Goal: Information Seeking & Learning: Check status

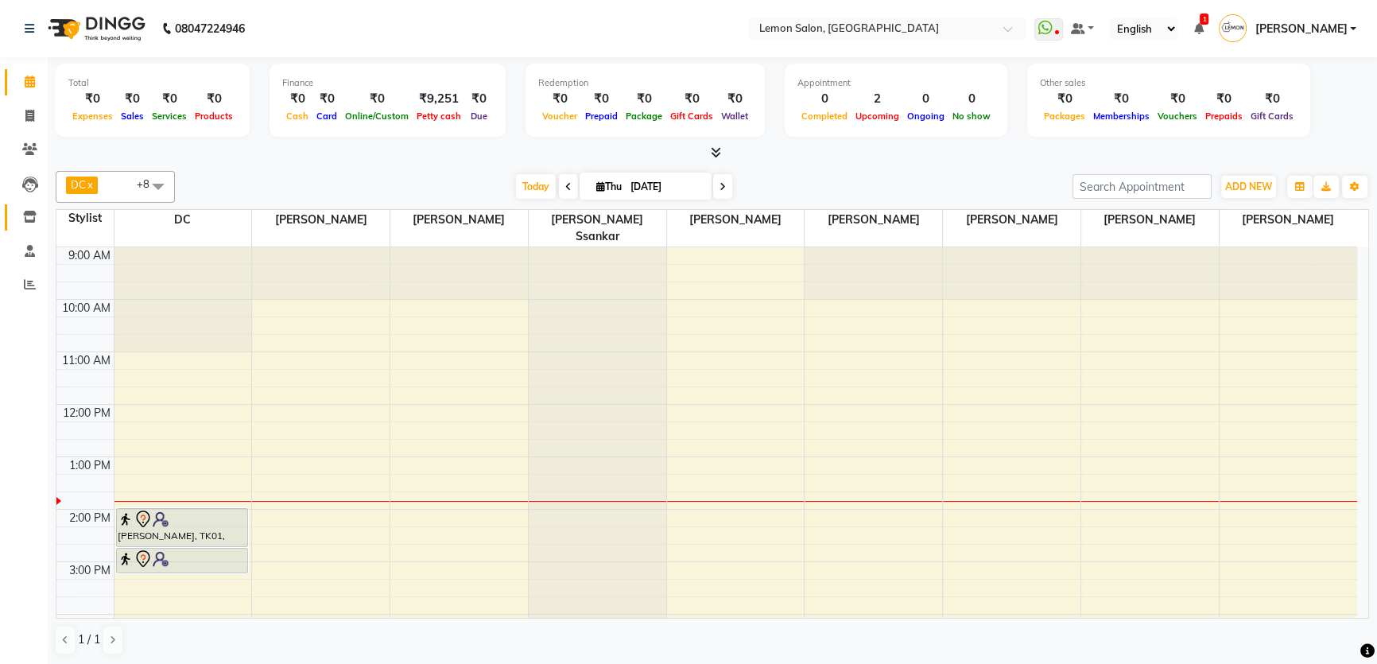
click at [25, 208] on span at bounding box center [30, 217] width 28 height 18
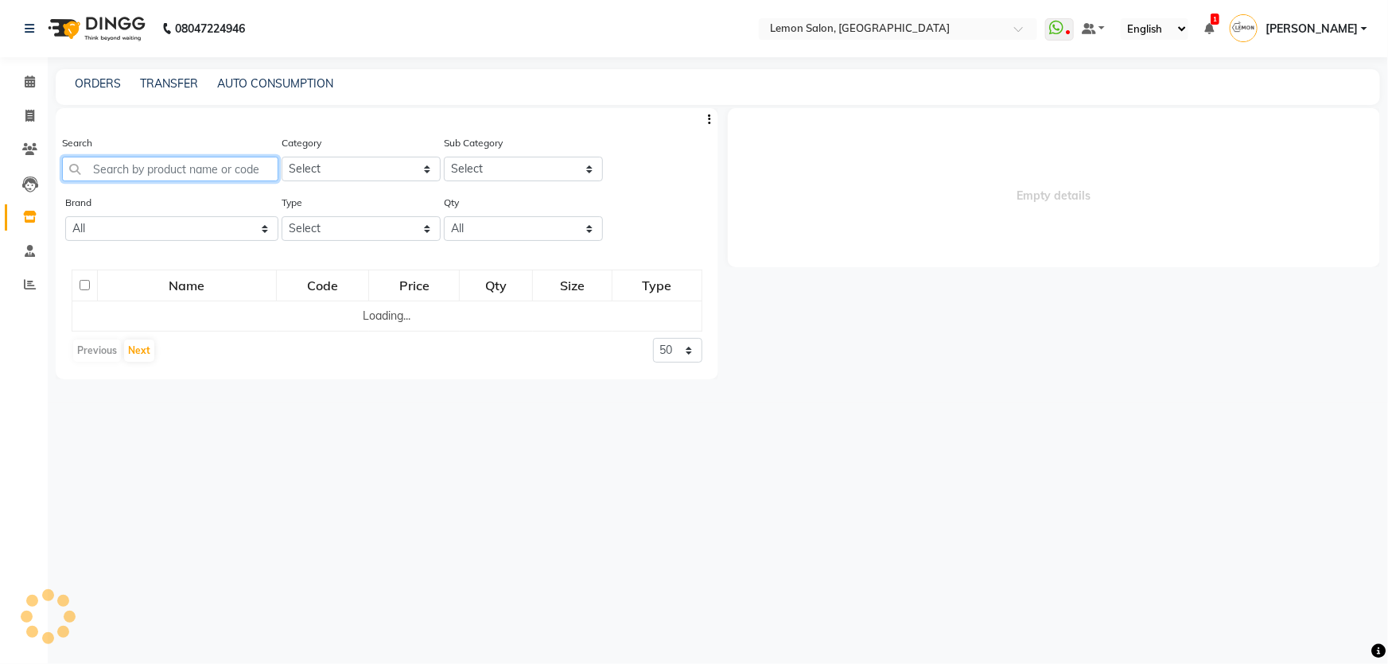
click at [113, 168] on input "text" at bounding box center [170, 169] width 216 height 25
select select
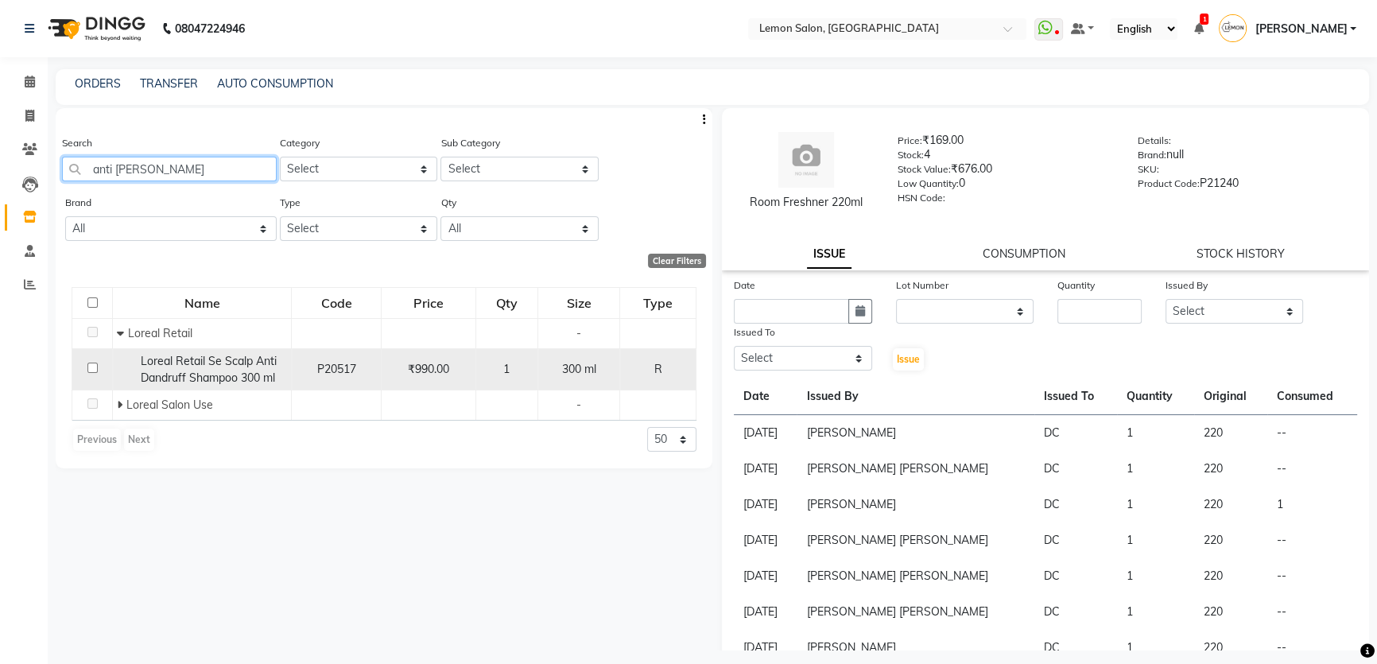
type input "anti dan"
click at [182, 364] on span "Loreal Retail Se Scalp Anti Dandruff Shampoo 300 ml" at bounding box center [209, 369] width 136 height 31
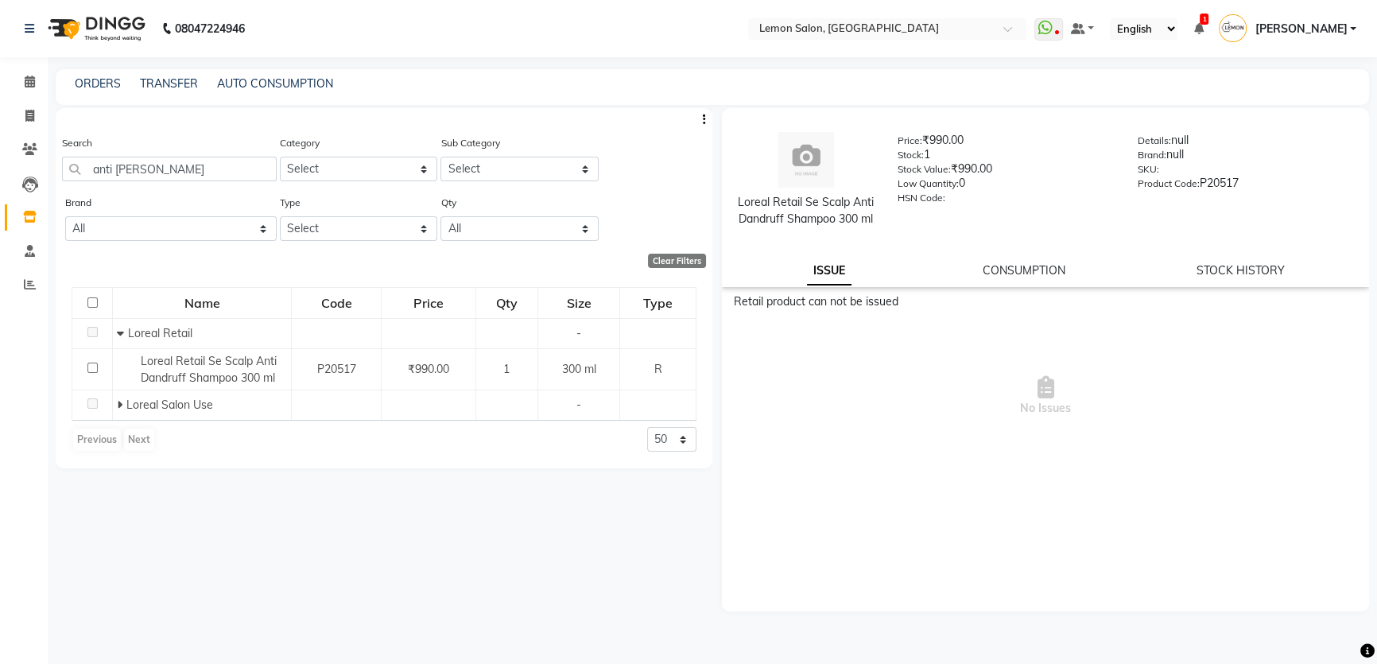
click at [1049, 278] on div "CONSUMPTION" at bounding box center [1024, 270] width 83 height 17
click at [1053, 278] on link "CONSUMPTION" at bounding box center [1024, 270] width 83 height 14
click at [1219, 278] on link "STOCK HISTORY" at bounding box center [1241, 270] width 88 height 14
select select "all"
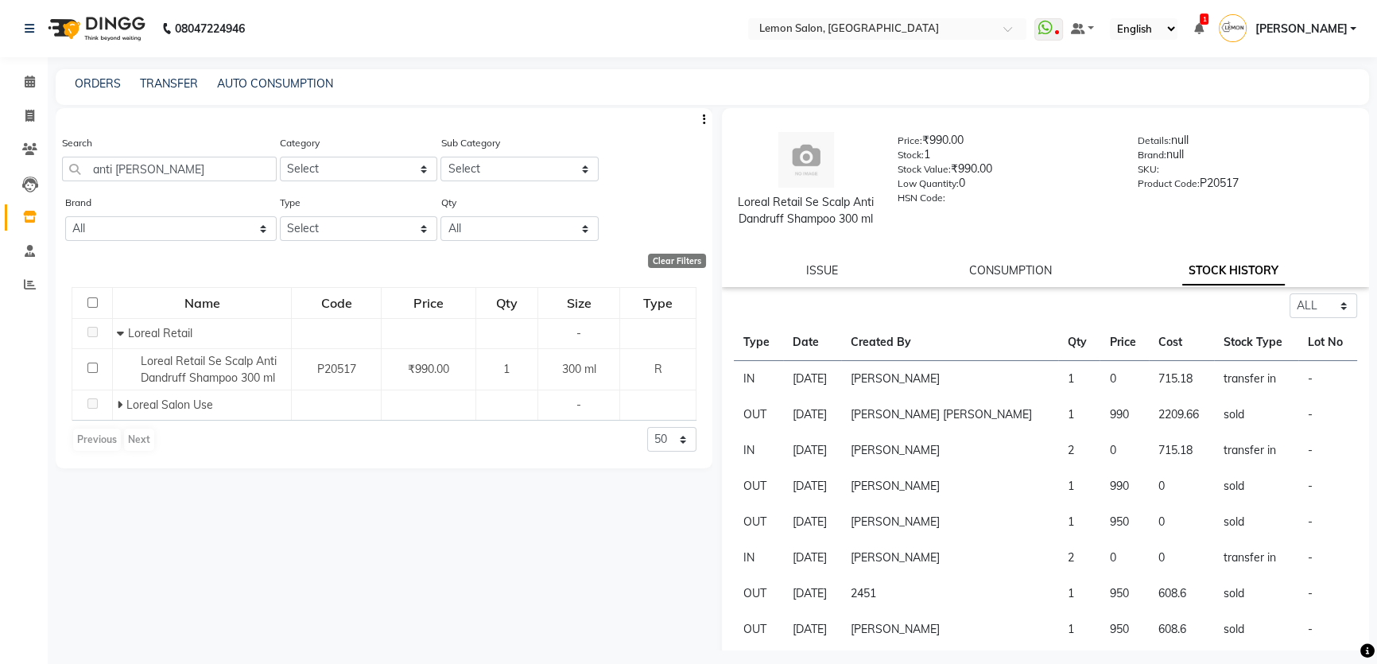
drag, startPoint x: 750, startPoint y: 200, endPoint x: 832, endPoint y: 236, distance: 89.7
click at [832, 227] on div "Loreal Retail Se Scalp Anti Dandruff Shampoo 300 ml" at bounding box center [806, 210] width 136 height 33
copy div "Loreal Retail Se Scalp Anti Dandruff Shampoo 300 ml"
drag, startPoint x: 156, startPoint y: 163, endPoint x: 72, endPoint y: 179, distance: 85.8
click at [72, 179] on input "anti dan" at bounding box center [169, 169] width 215 height 25
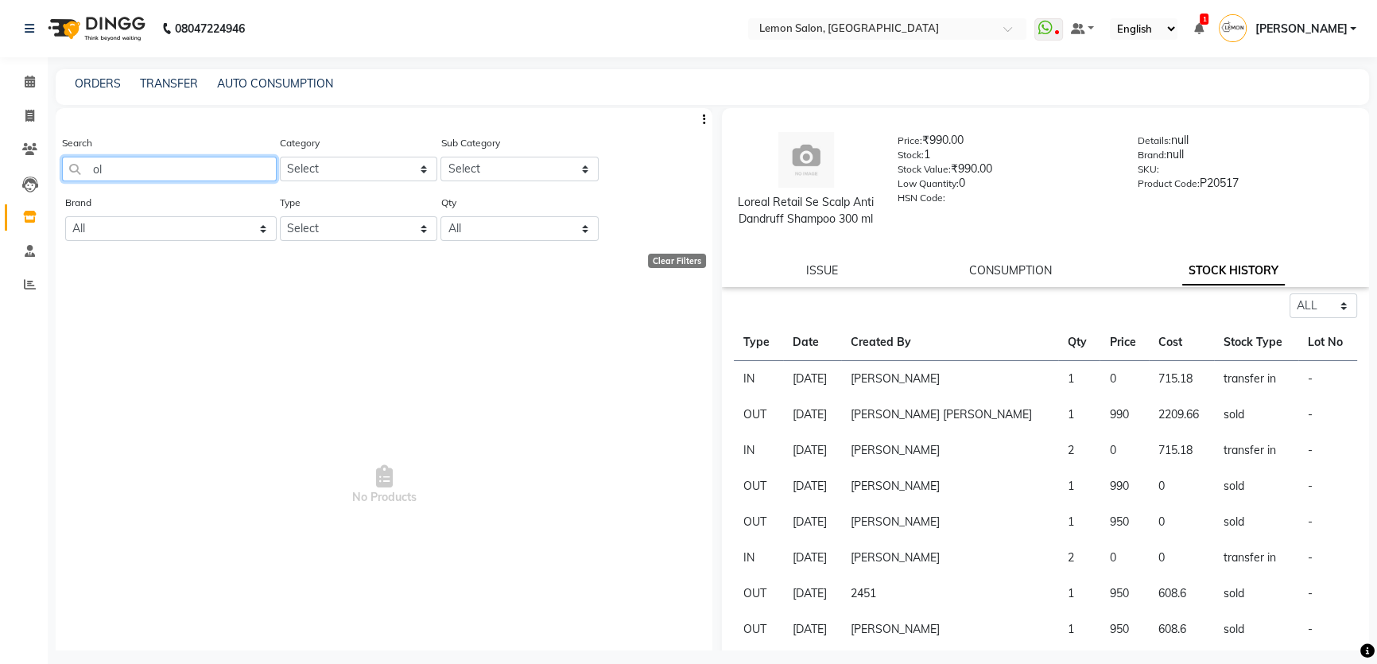
type input "o"
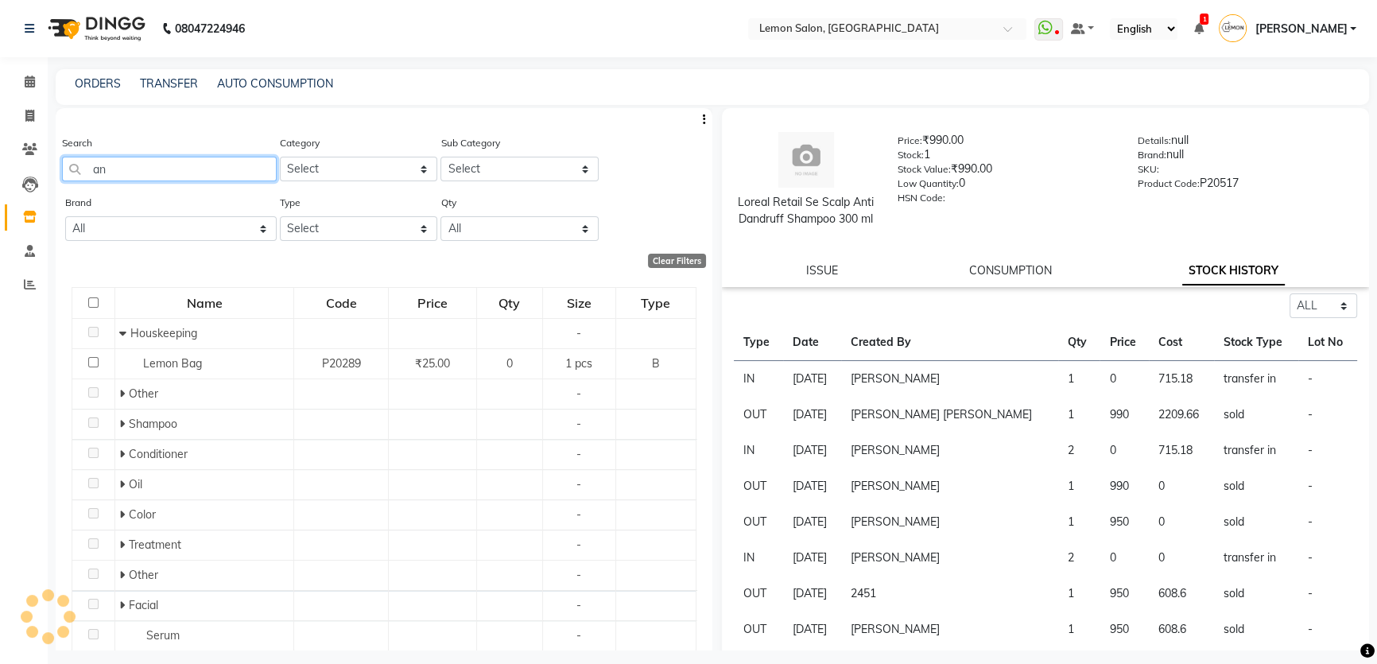
type input "a"
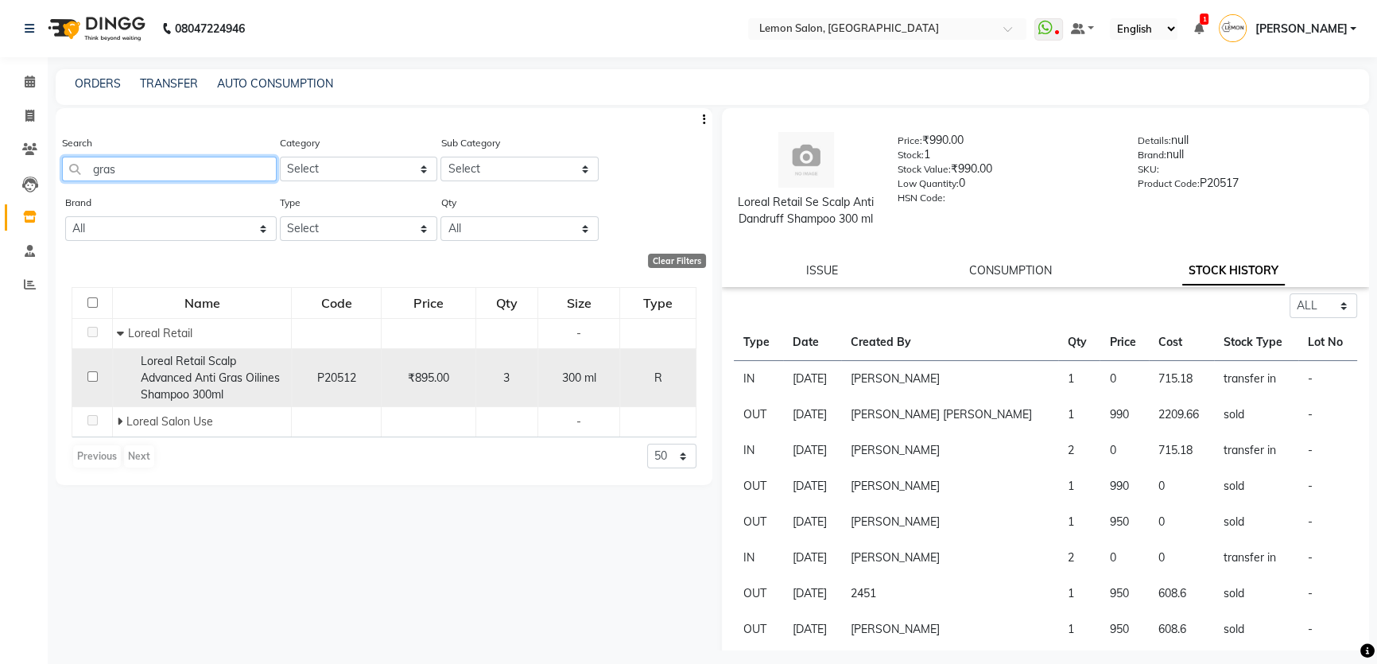
type input "gras"
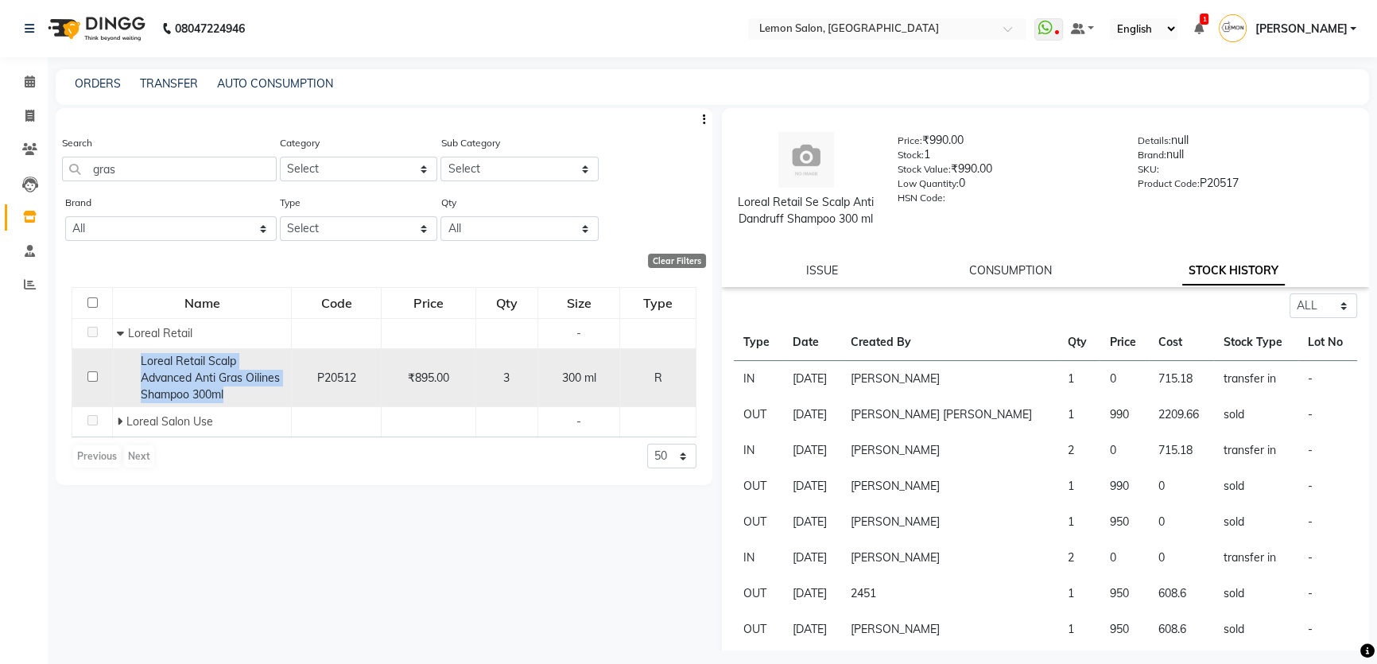
drag, startPoint x: 138, startPoint y: 358, endPoint x: 226, endPoint y: 396, distance: 95.4
click at [226, 396] on div "Loreal Retail Scalp Advanced Anti Gras Oilines Shampoo 300ml" at bounding box center [202, 378] width 170 height 50
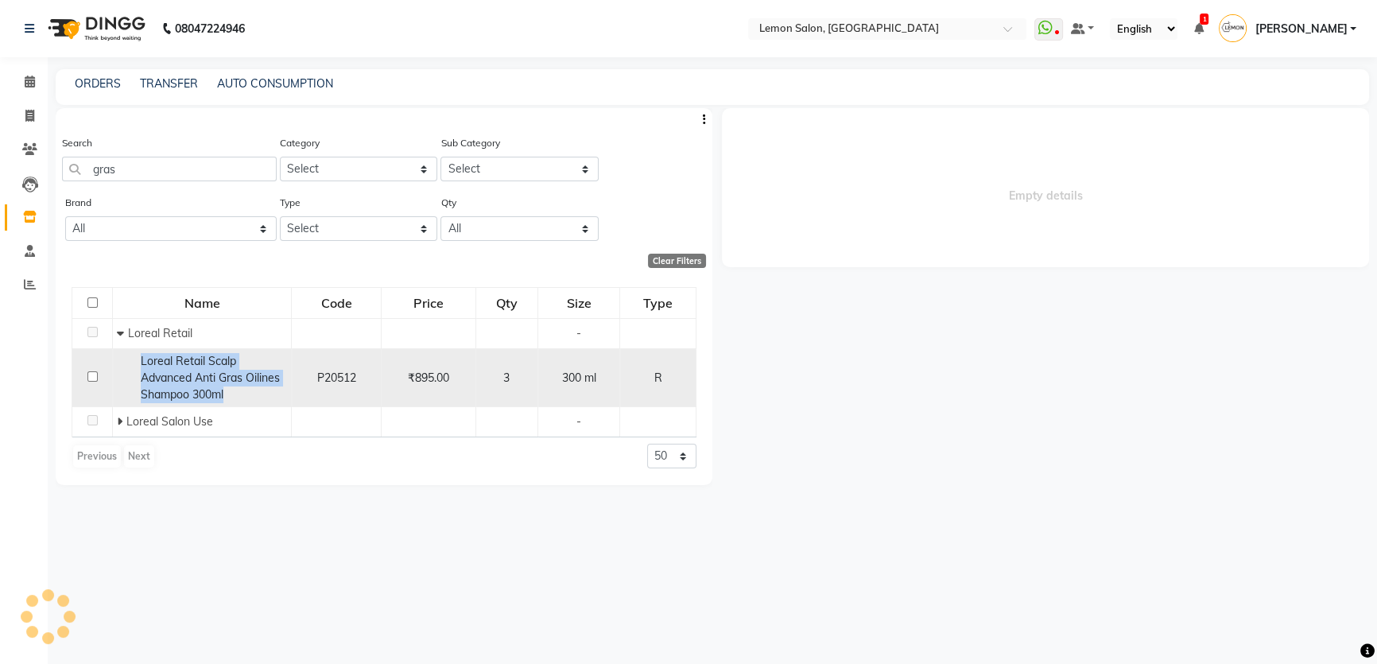
select select "all"
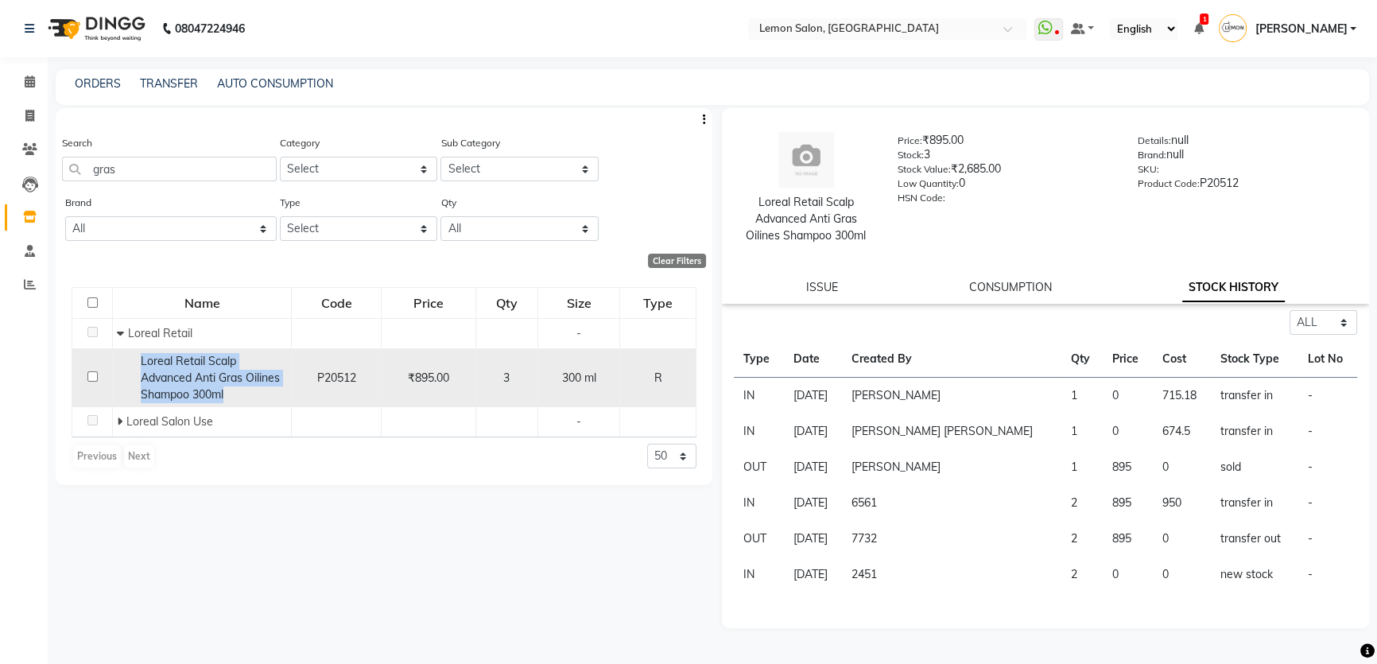
copy span "Loreal Retail Scalp Advanced Anti Gras Oilines Shampoo 300ml"
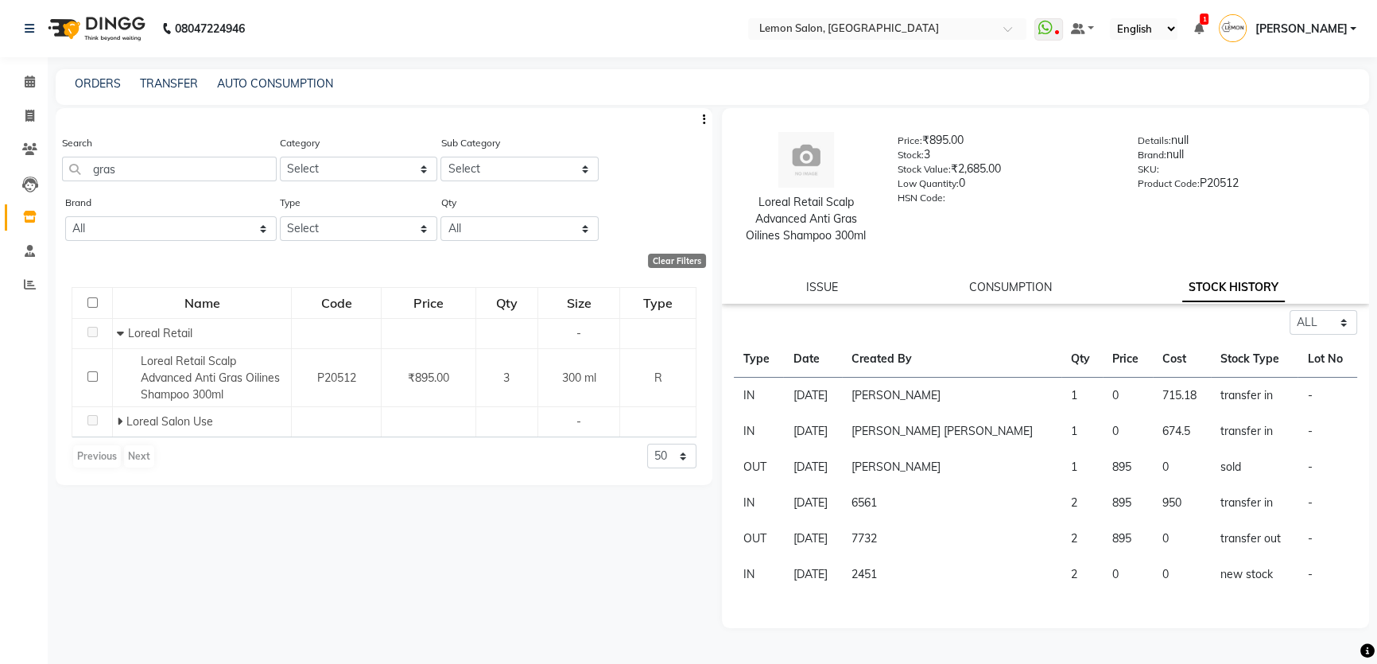
click at [433, 479] on div "Name Code Price Qty Size Type Loreal Retail - Loreal Retail Scalp Advanced Anti…" at bounding box center [384, 378] width 657 height 215
drag, startPoint x: 153, startPoint y: 169, endPoint x: 41, endPoint y: 180, distance: 112.6
click at [41, 180] on app-home "08047224946 Select Location × Lemon Salon, Mira Road WhatsApp Status ✕ Status: …" at bounding box center [688, 337] width 1377 height 674
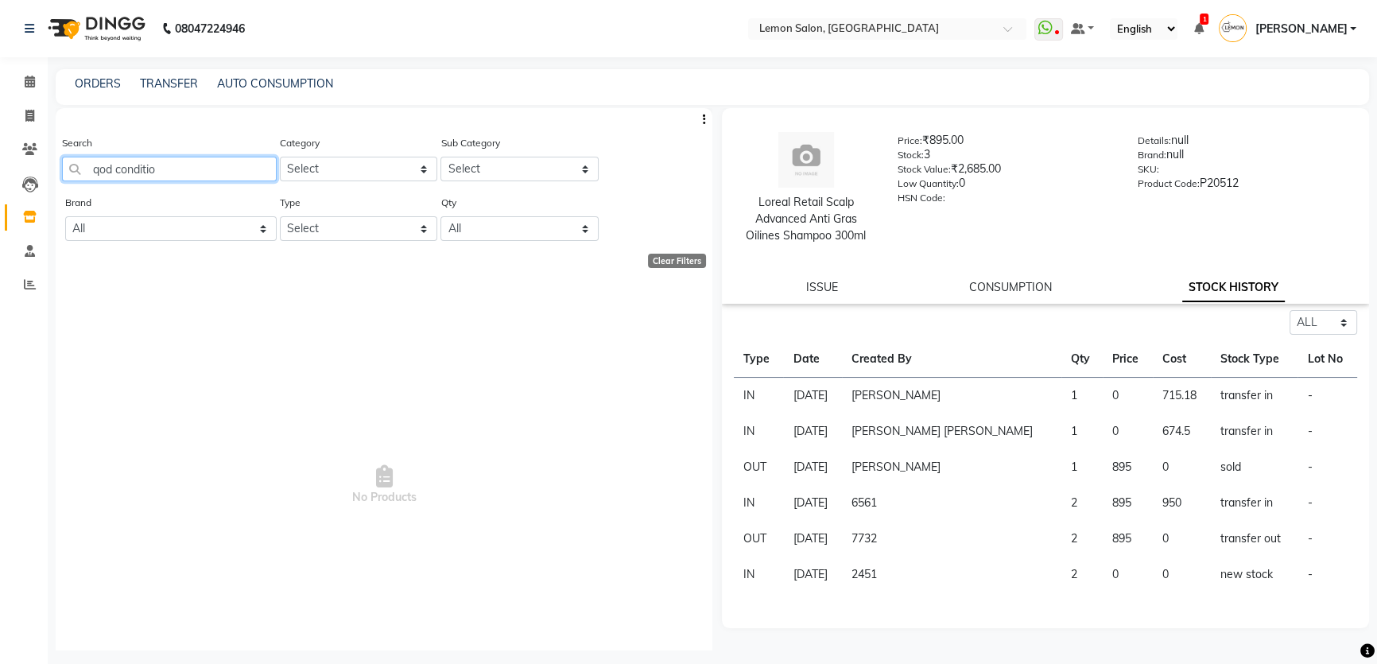
drag, startPoint x: 119, startPoint y: 169, endPoint x: 133, endPoint y: 170, distance: 13.5
click at [119, 169] on input "qod conditio" at bounding box center [169, 169] width 215 height 25
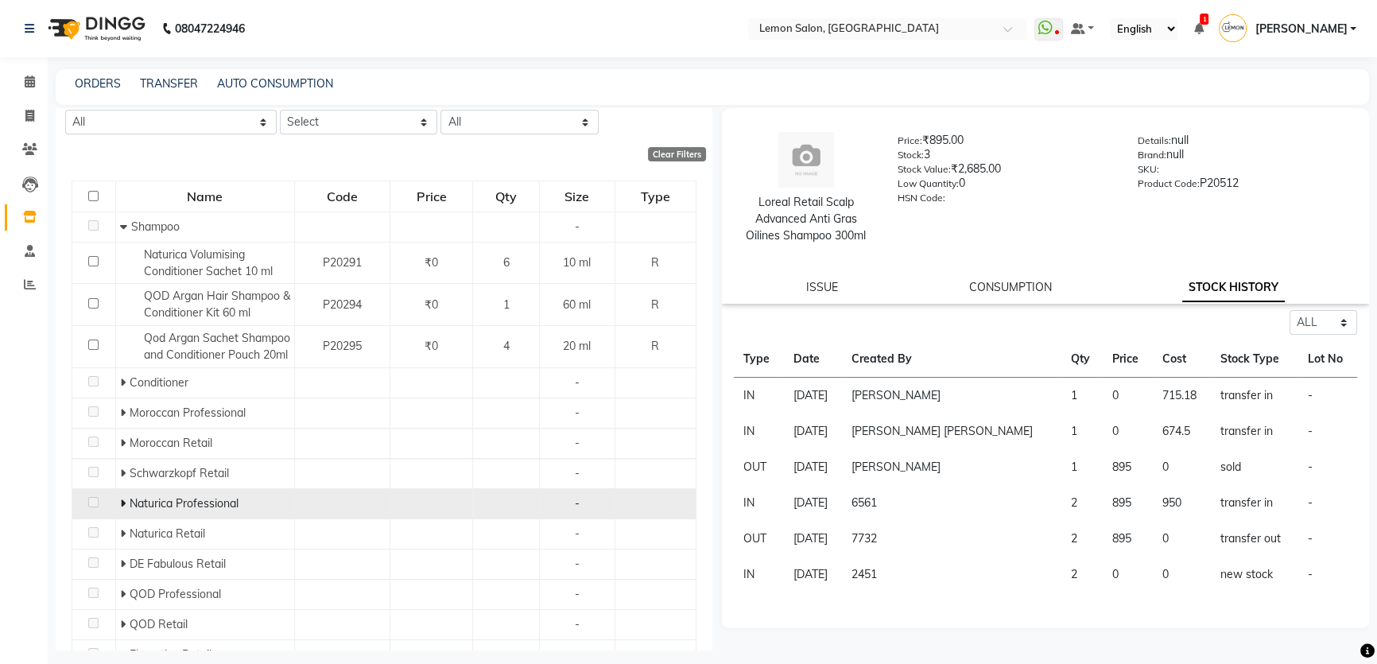
scroll to position [216, 0]
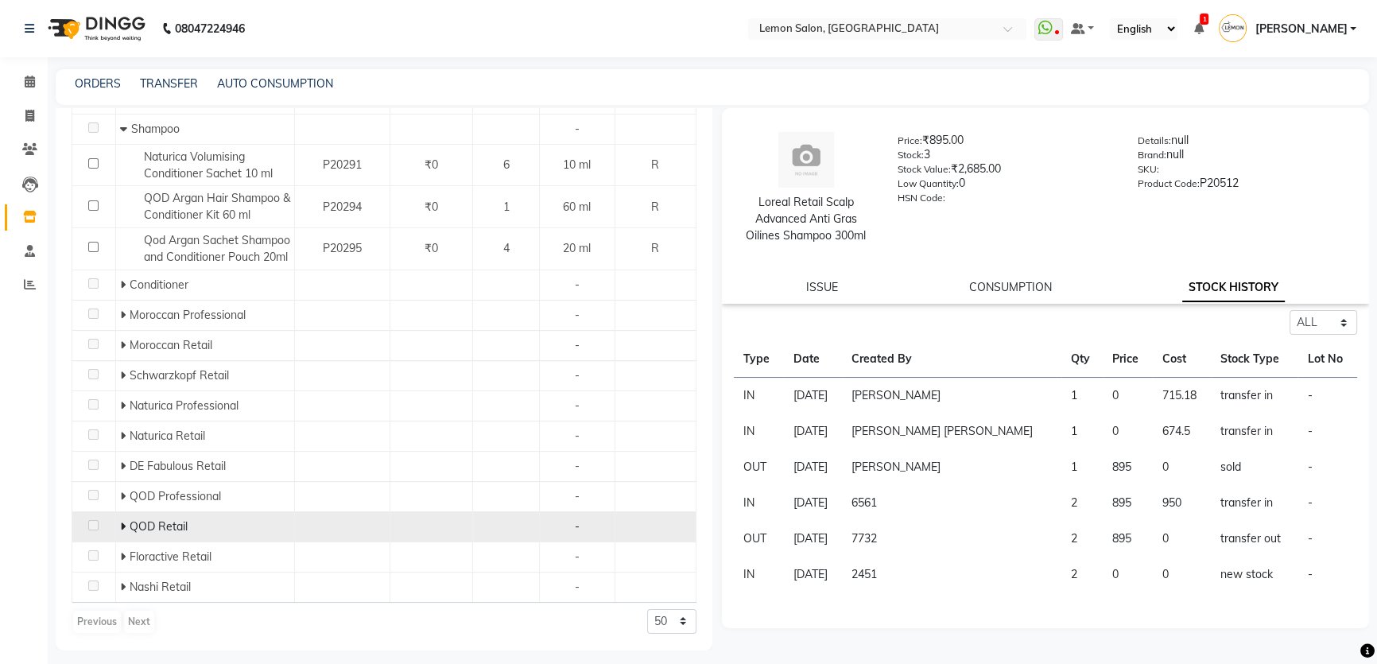
type input "onditio"
click at [120, 524] on icon at bounding box center [123, 526] width 6 height 11
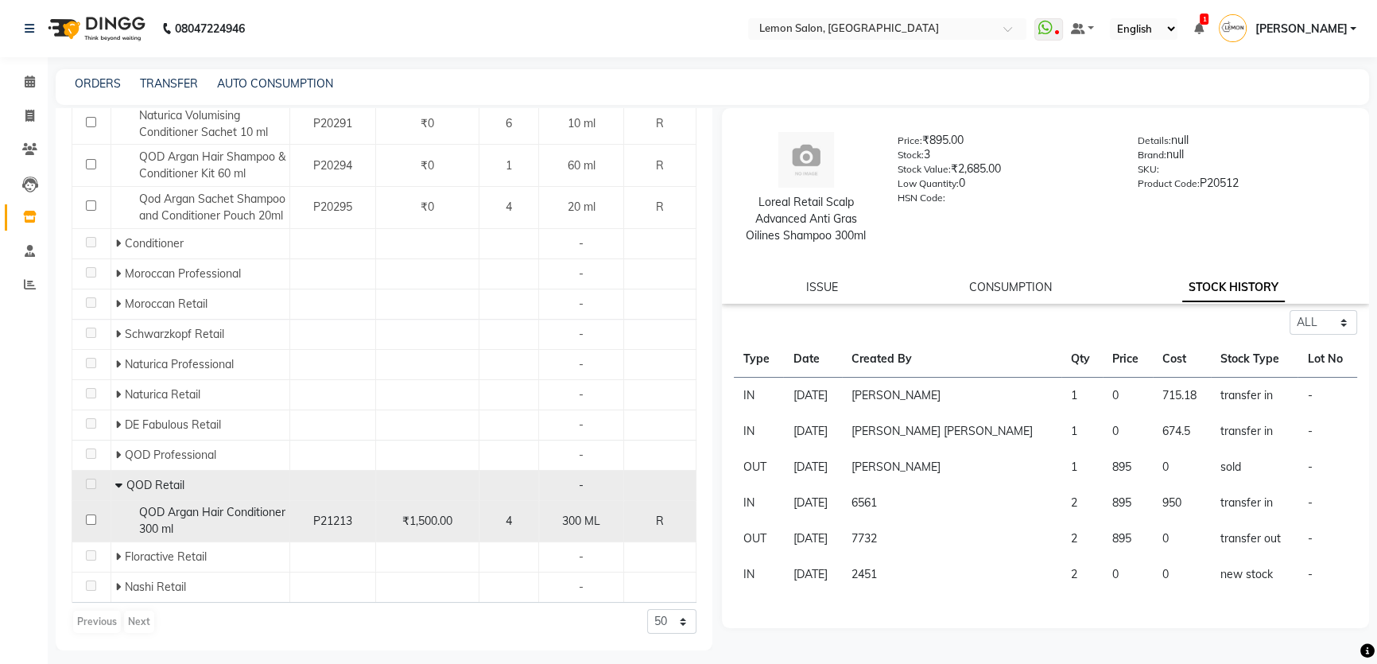
scroll to position [262, 0]
drag, startPoint x: 136, startPoint y: 510, endPoint x: 242, endPoint y: 533, distance: 108.2
click at [242, 533] on div "QOD Argan Hair Conditioner 300 ml" at bounding box center [200, 520] width 170 height 33
select select "all"
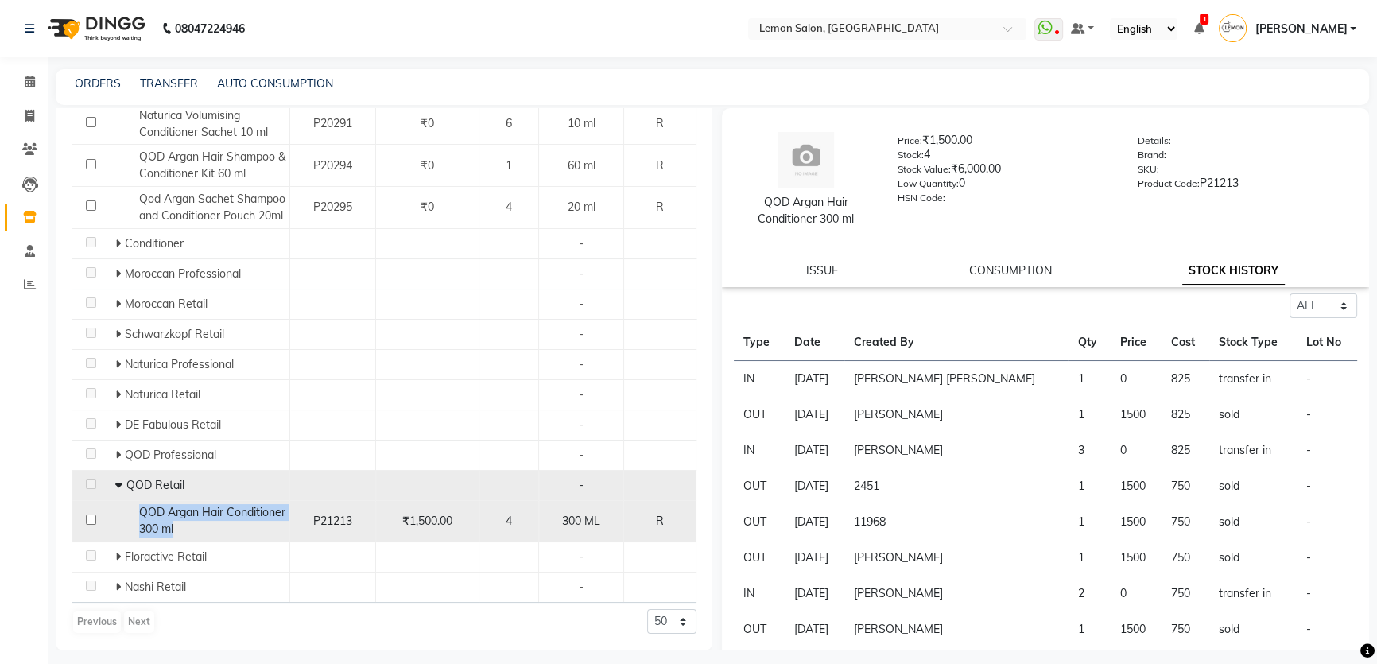
copy span "QOD Argan Hair Conditioner 300 ml"
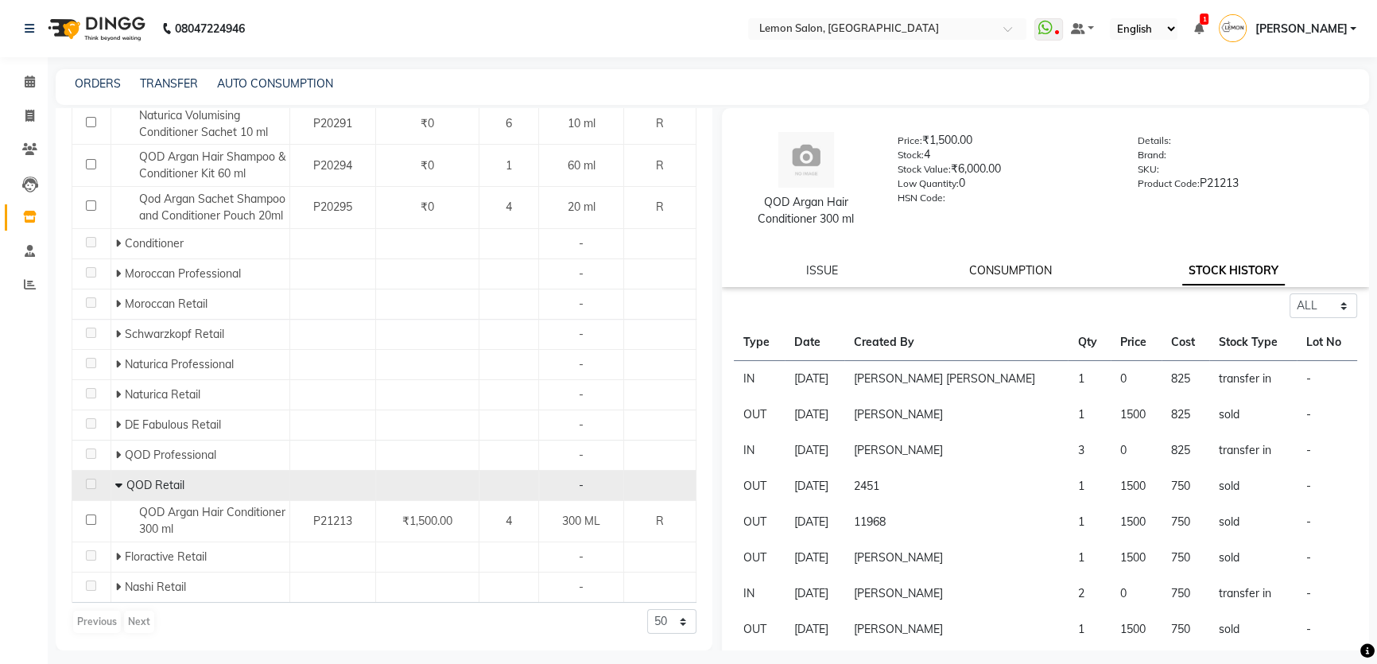
drag, startPoint x: 1035, startPoint y: 273, endPoint x: 1294, endPoint y: 271, distance: 258.4
click at [1037, 273] on link "CONSUMPTION" at bounding box center [1009, 270] width 83 height 14
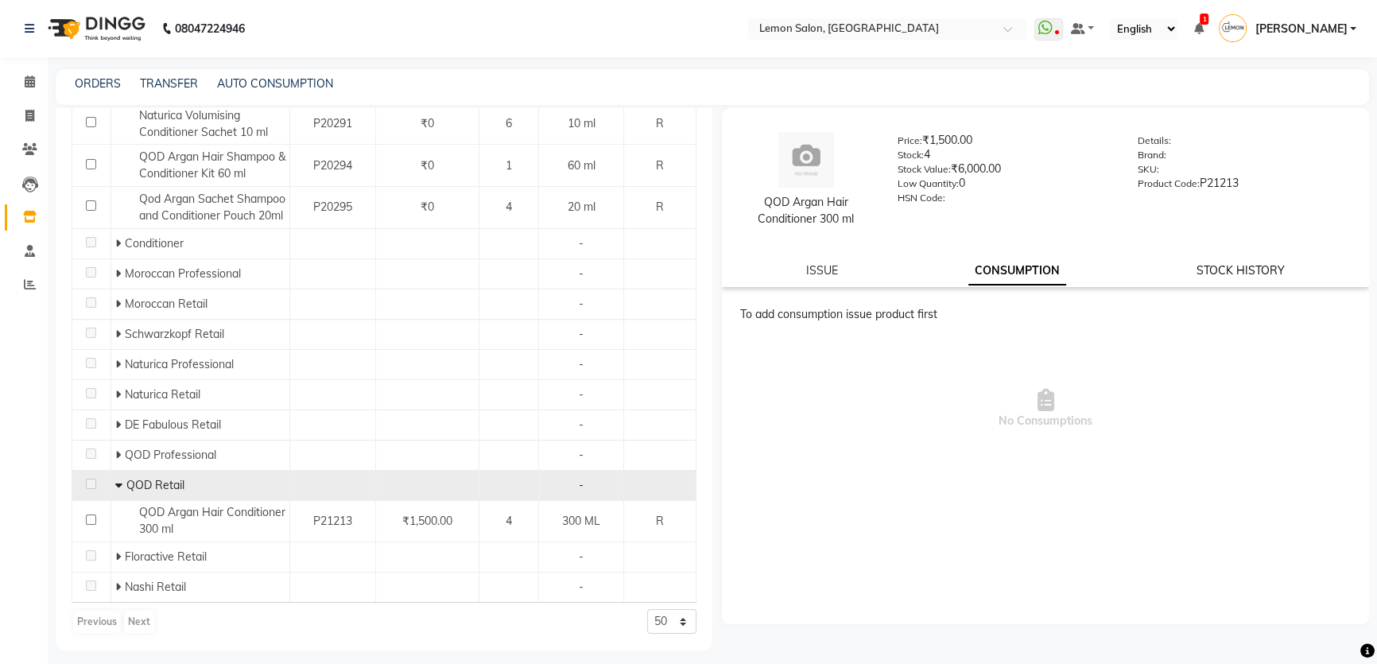
click at [1274, 270] on link "STOCK HISTORY" at bounding box center [1241, 270] width 88 height 14
select select "all"
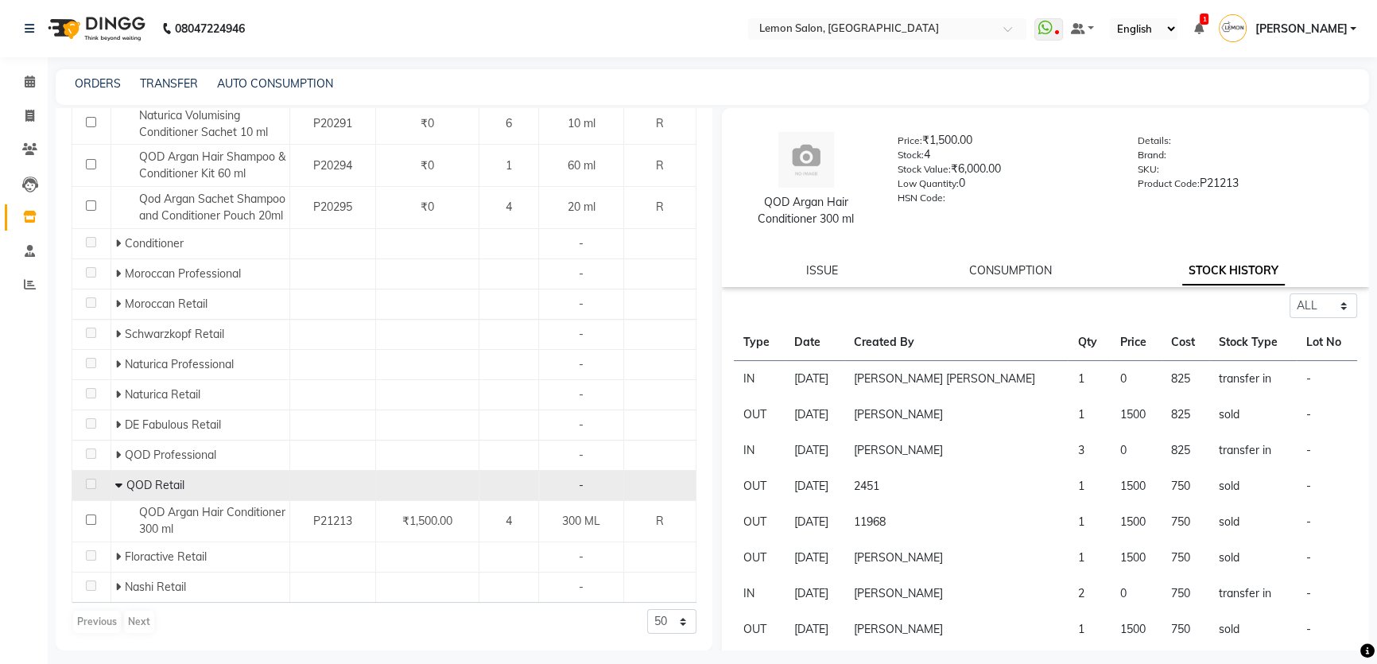
click at [928, 413] on td "[PERSON_NAME]" at bounding box center [956, 415] width 224 height 36
click at [800, 413] on td "[DATE]" at bounding box center [815, 415] width 60 height 36
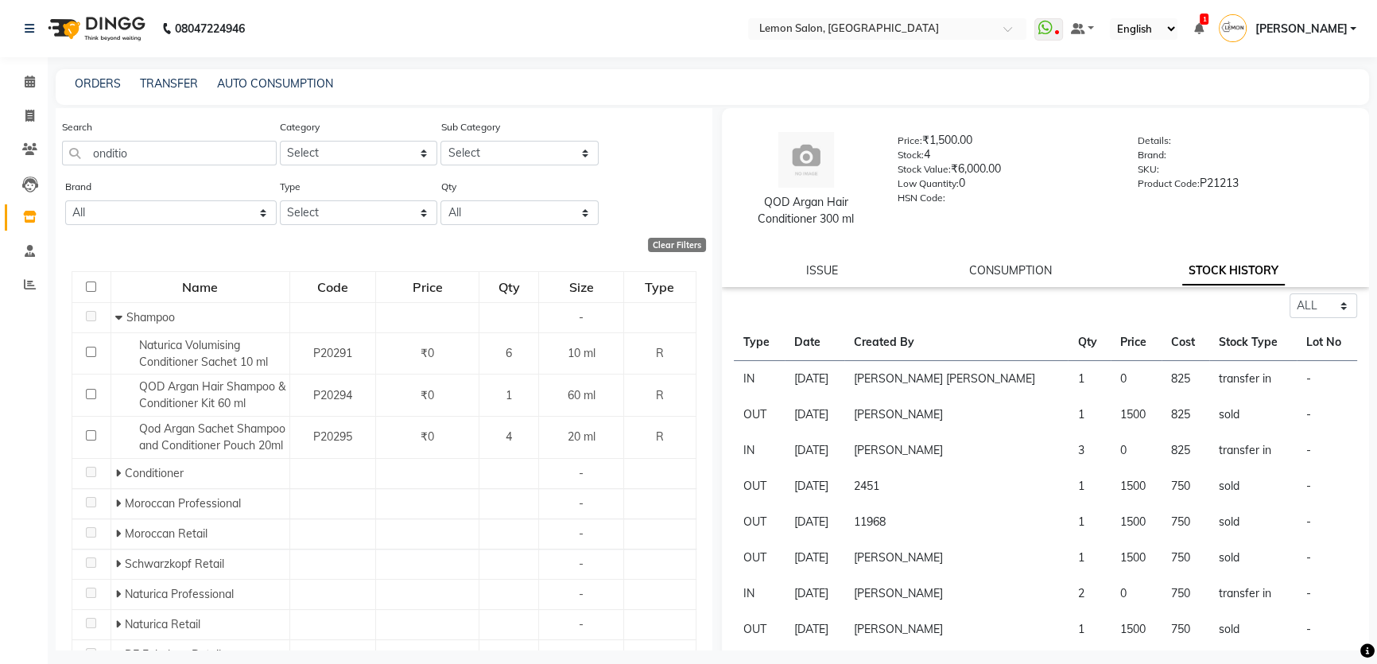
scroll to position [0, 0]
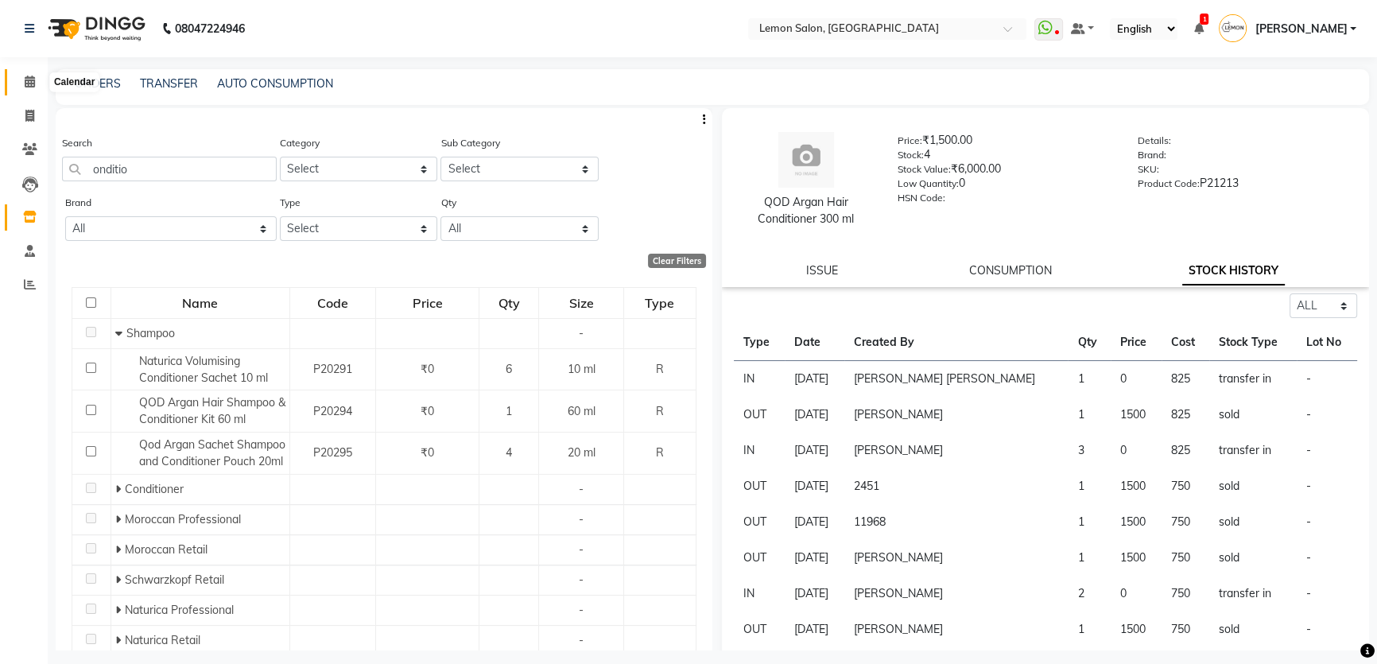
click at [32, 74] on span at bounding box center [30, 82] width 28 height 18
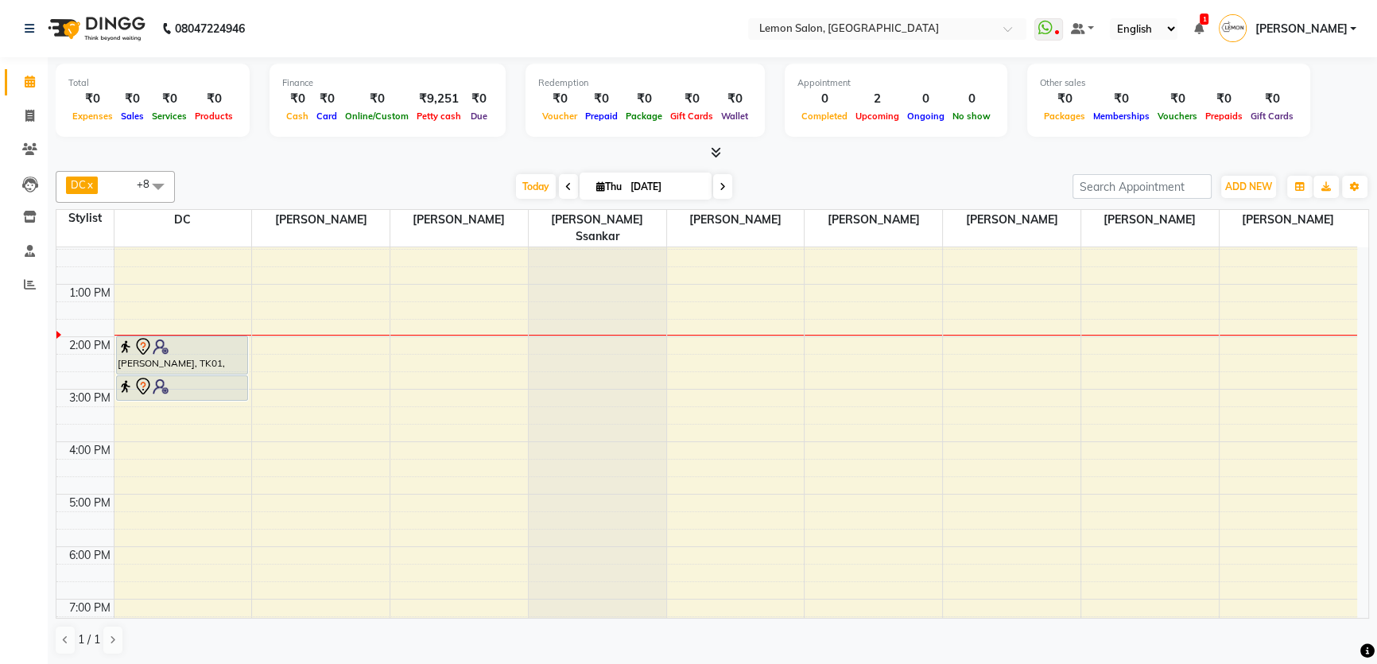
scroll to position [144, 0]
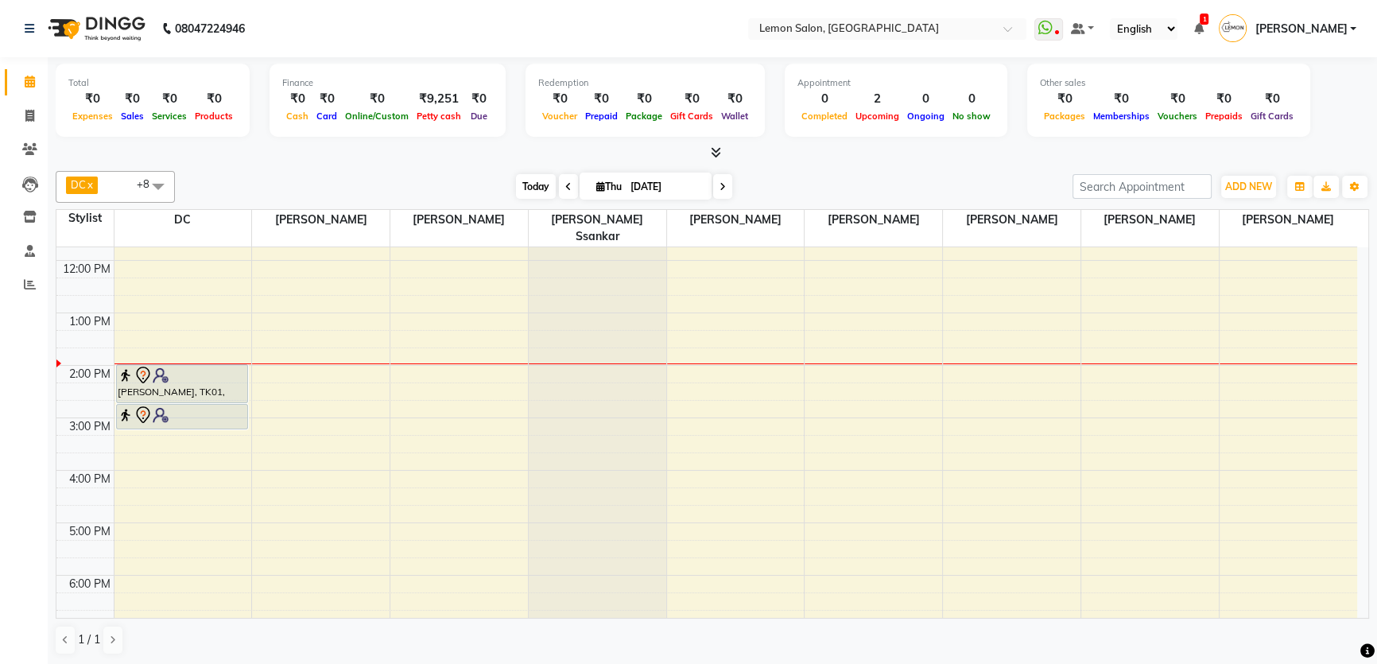
click at [532, 184] on span "Today" at bounding box center [536, 186] width 40 height 25
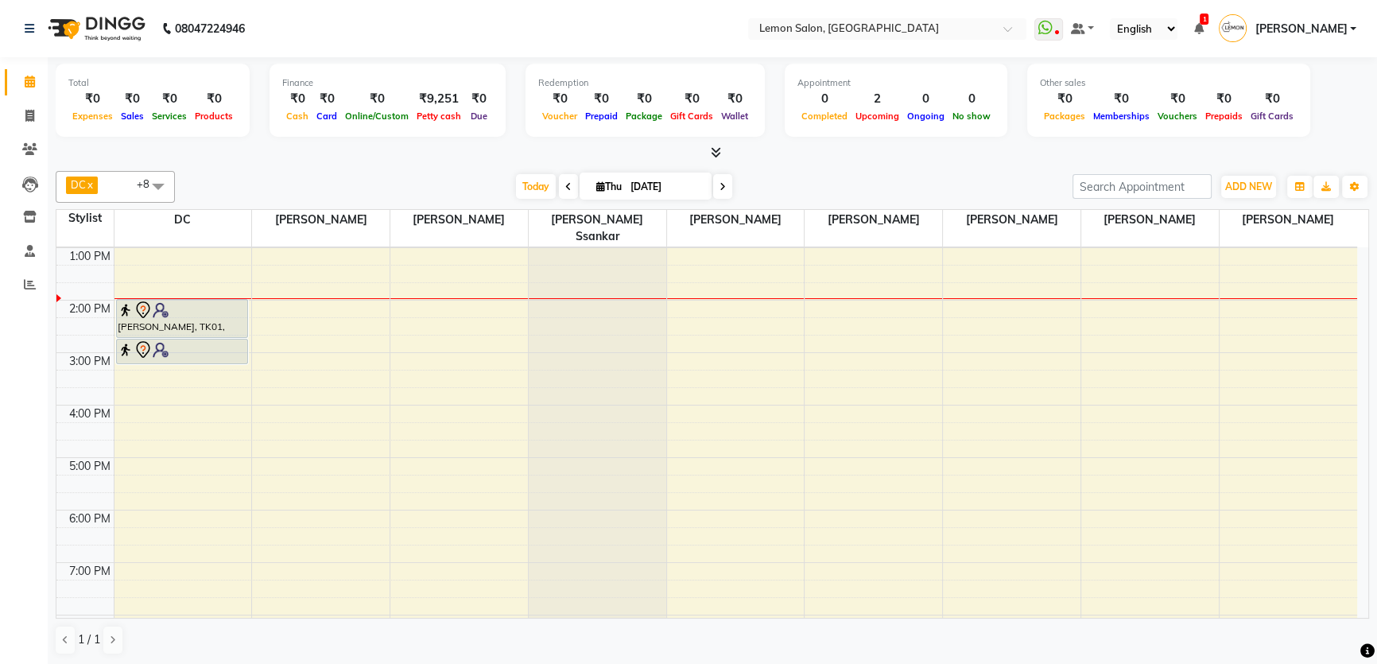
click at [413, 167] on div "DC x Sonal Dubey x Mobin x Vidhi Solanki x Nilofar Shaikh x Imran shaikh x Arsh…" at bounding box center [713, 413] width 1314 height 497
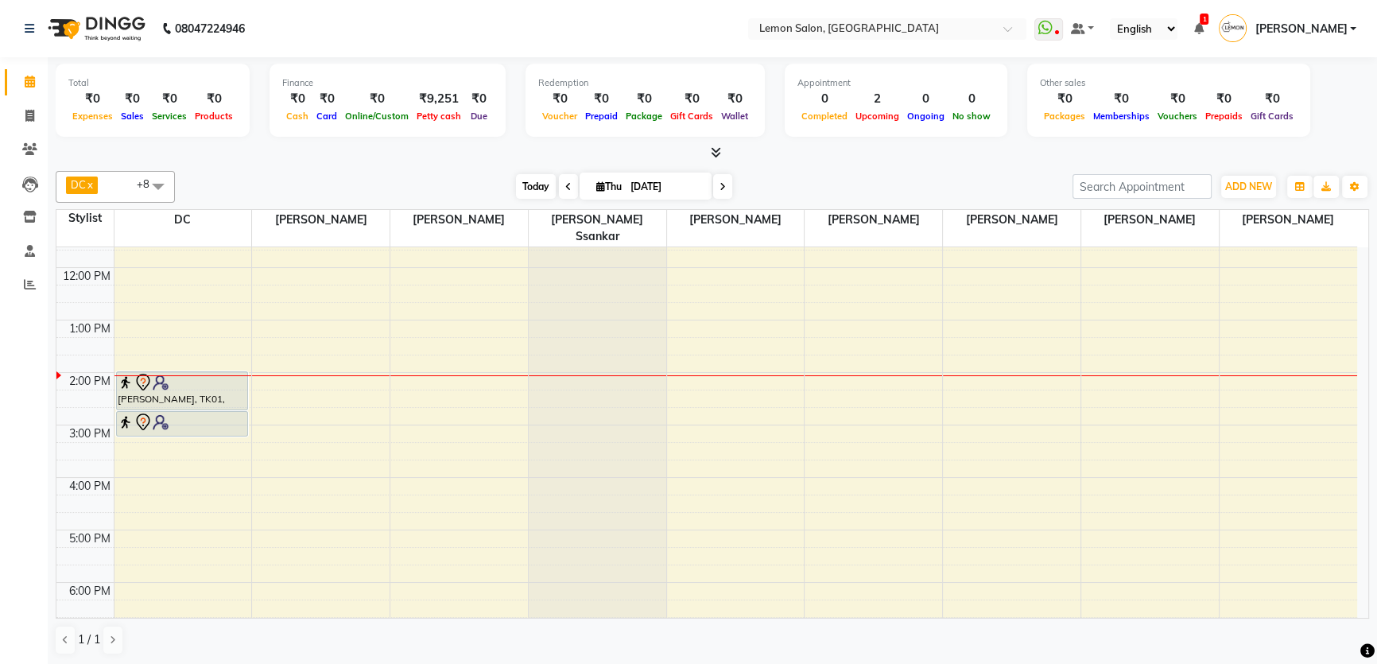
click at [517, 190] on span "Today" at bounding box center [536, 186] width 40 height 25
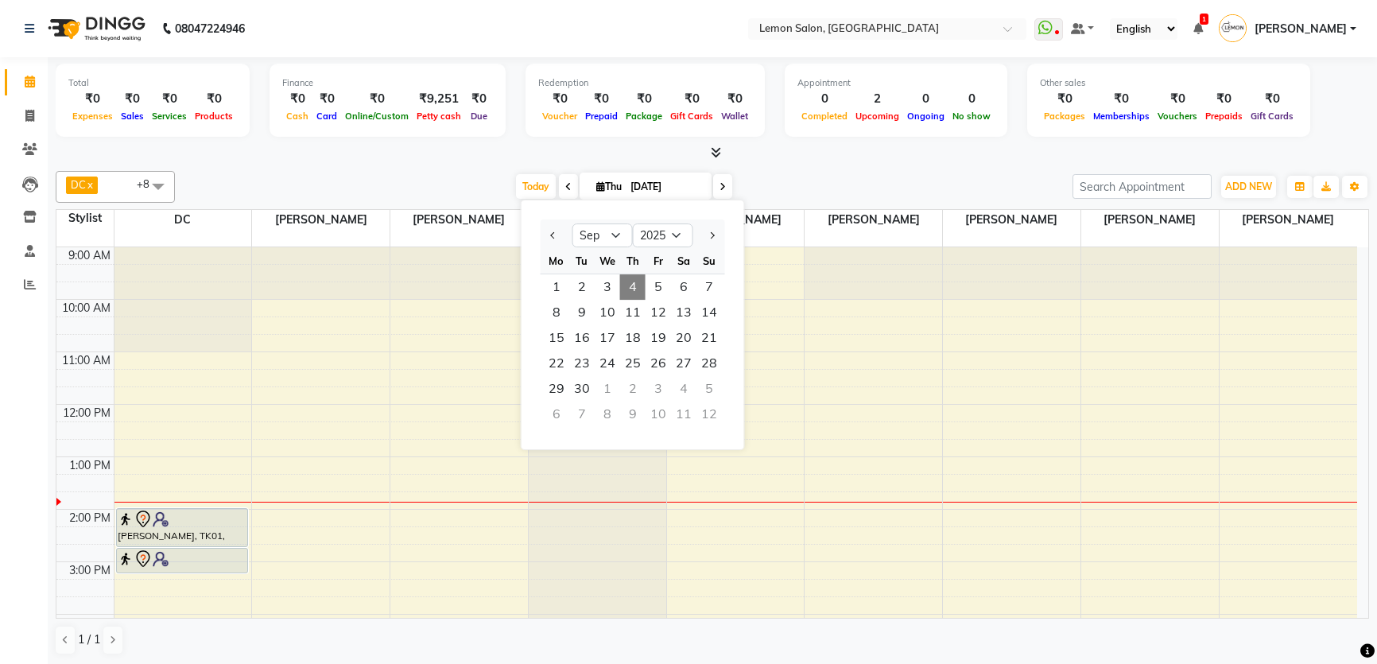
select select "9"
select select "2025"
click at [25, 111] on icon at bounding box center [29, 116] width 9 height 12
select select "568"
select select "service"
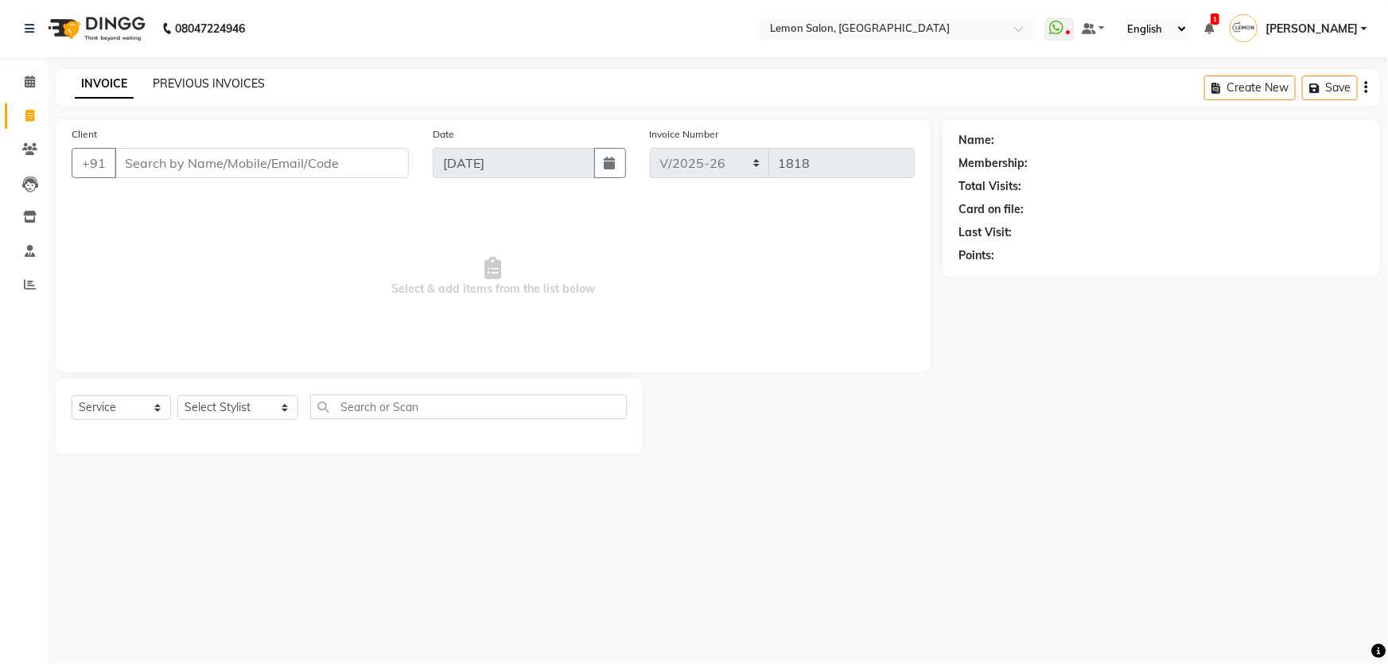
click at [233, 83] on link "PREVIOUS INVOICES" at bounding box center [209, 83] width 112 height 14
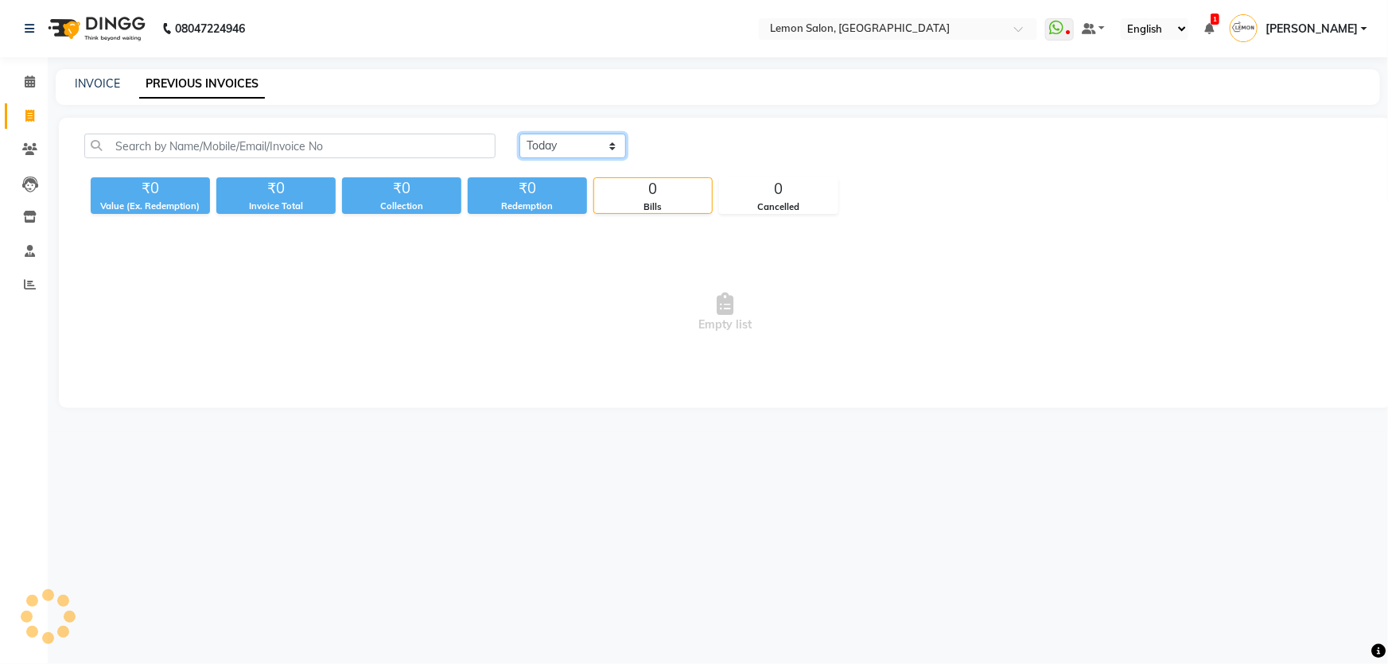
drag, startPoint x: 553, startPoint y: 142, endPoint x: 557, endPoint y: 157, distance: 14.9
click at [553, 142] on select "Today Yesterday Custom Range" at bounding box center [572, 146] width 107 height 25
select select "range"
click at [519, 134] on select "Today Yesterday Custom Range" at bounding box center [572, 146] width 107 height 25
click at [680, 154] on input "04-09-2025" at bounding box center [701, 146] width 111 height 22
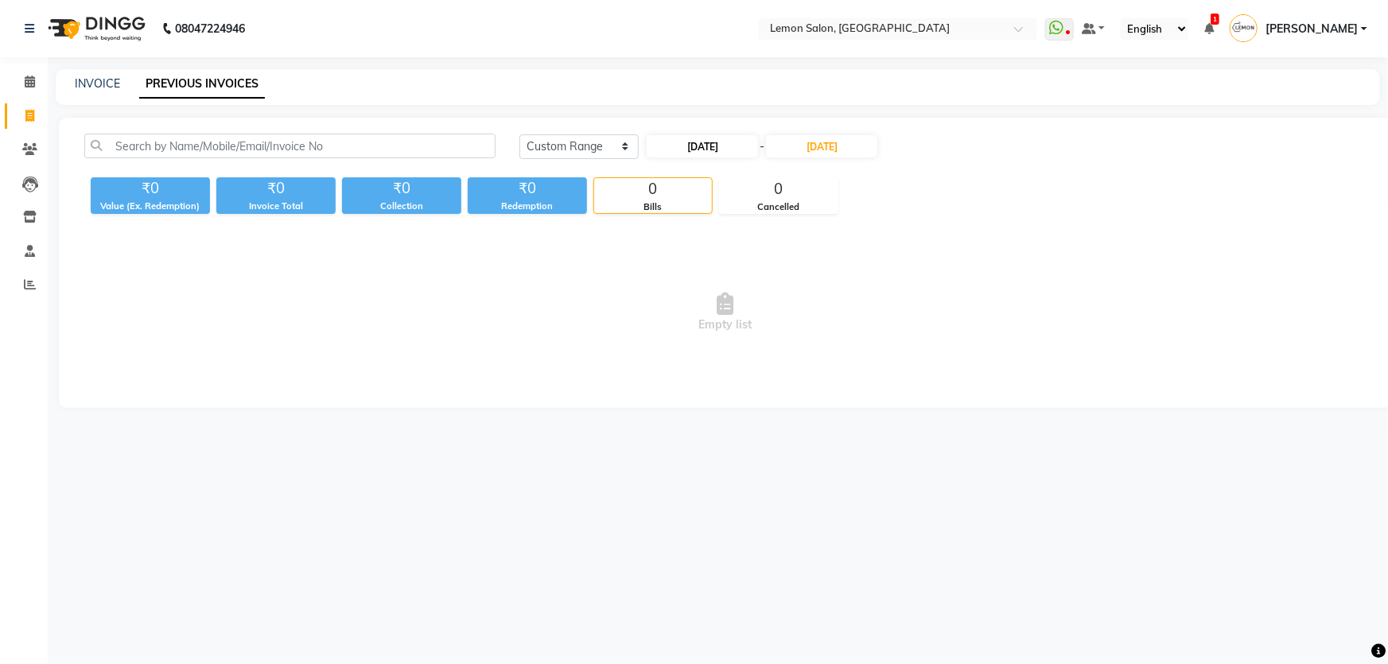
select select "9"
select select "2025"
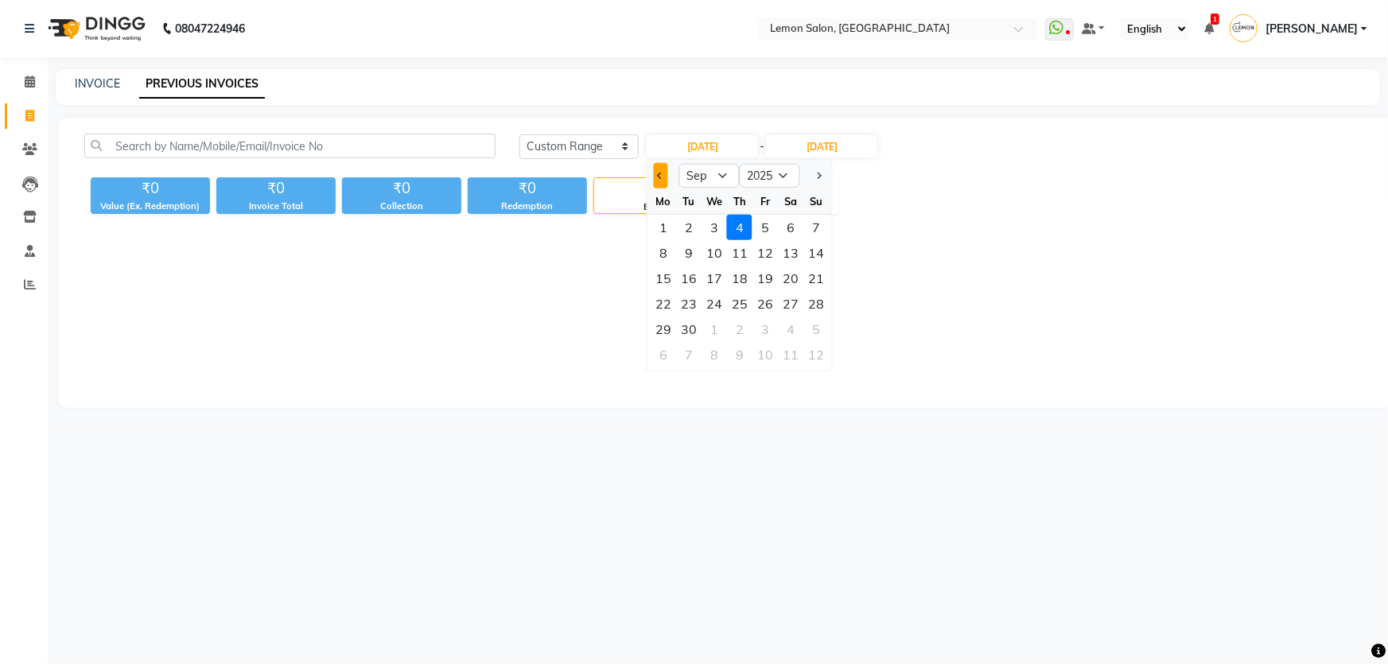
click at [658, 178] on button "Previous month" at bounding box center [661, 175] width 14 height 25
select select "8"
click at [691, 273] on div "12" at bounding box center [688, 278] width 25 height 25
type input "12-08-2025"
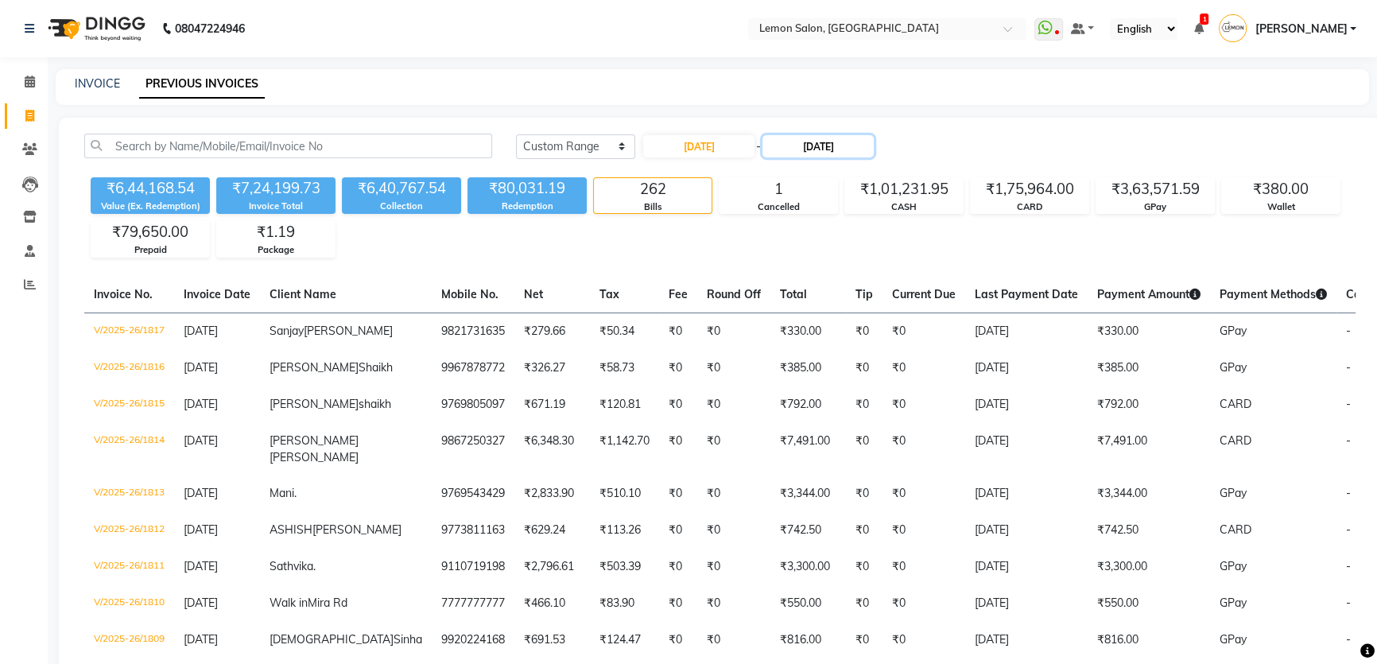
click at [809, 147] on input "04-09-2025" at bounding box center [818, 146] width 111 height 22
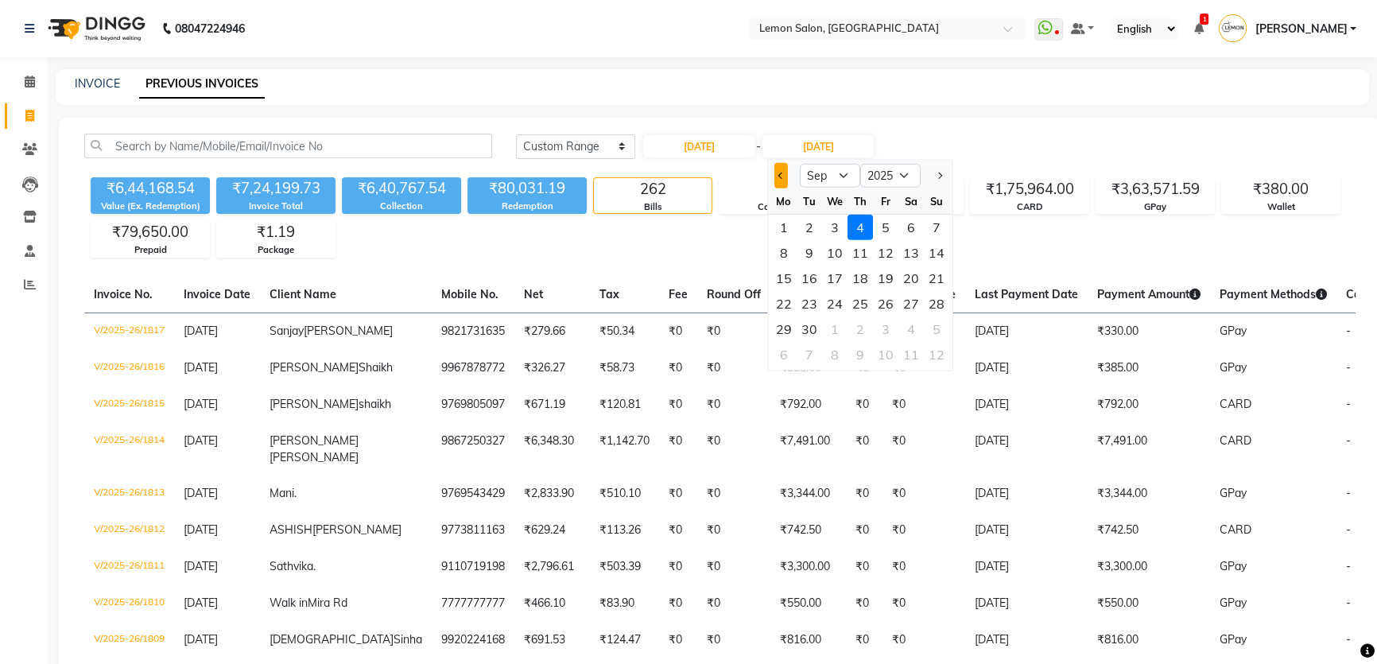
click at [786, 177] on button "Previous month" at bounding box center [781, 175] width 14 height 25
select select "8"
click at [802, 275] on div "12" at bounding box center [809, 278] width 25 height 25
type input "12-08-2025"
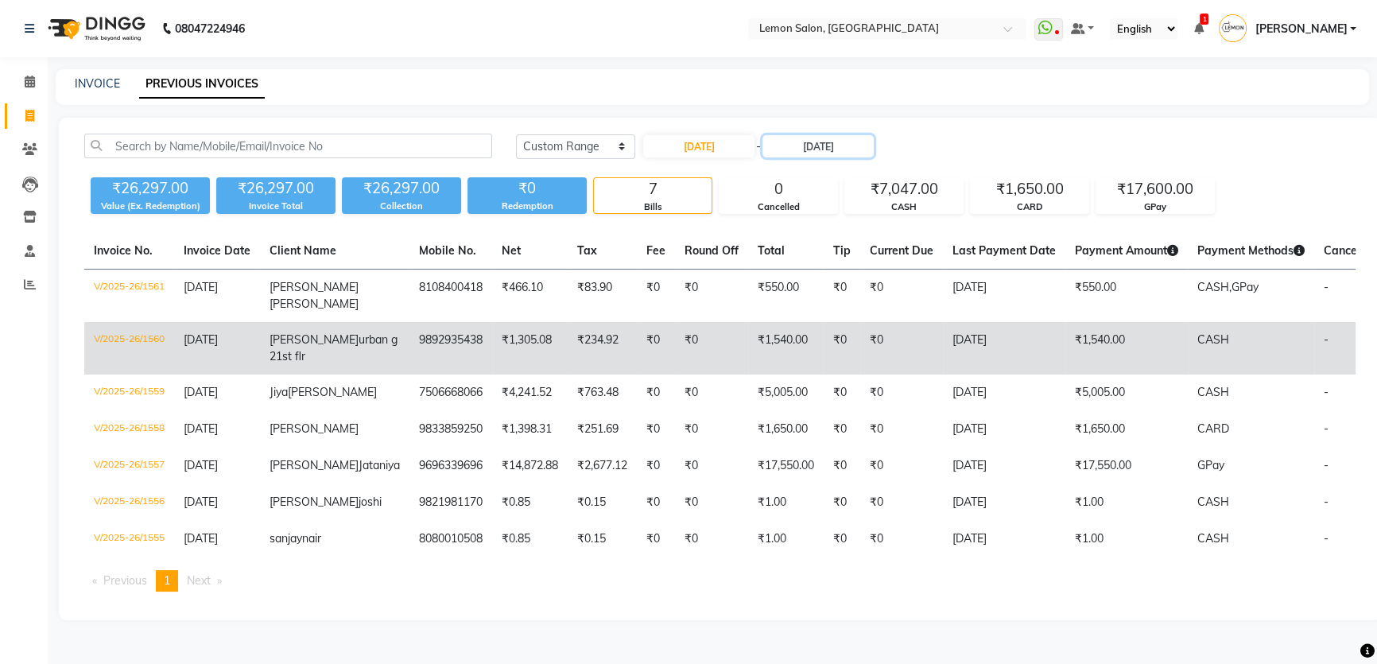
scroll to position [25, 0]
click at [409, 322] on td "9892935438" at bounding box center [450, 348] width 83 height 52
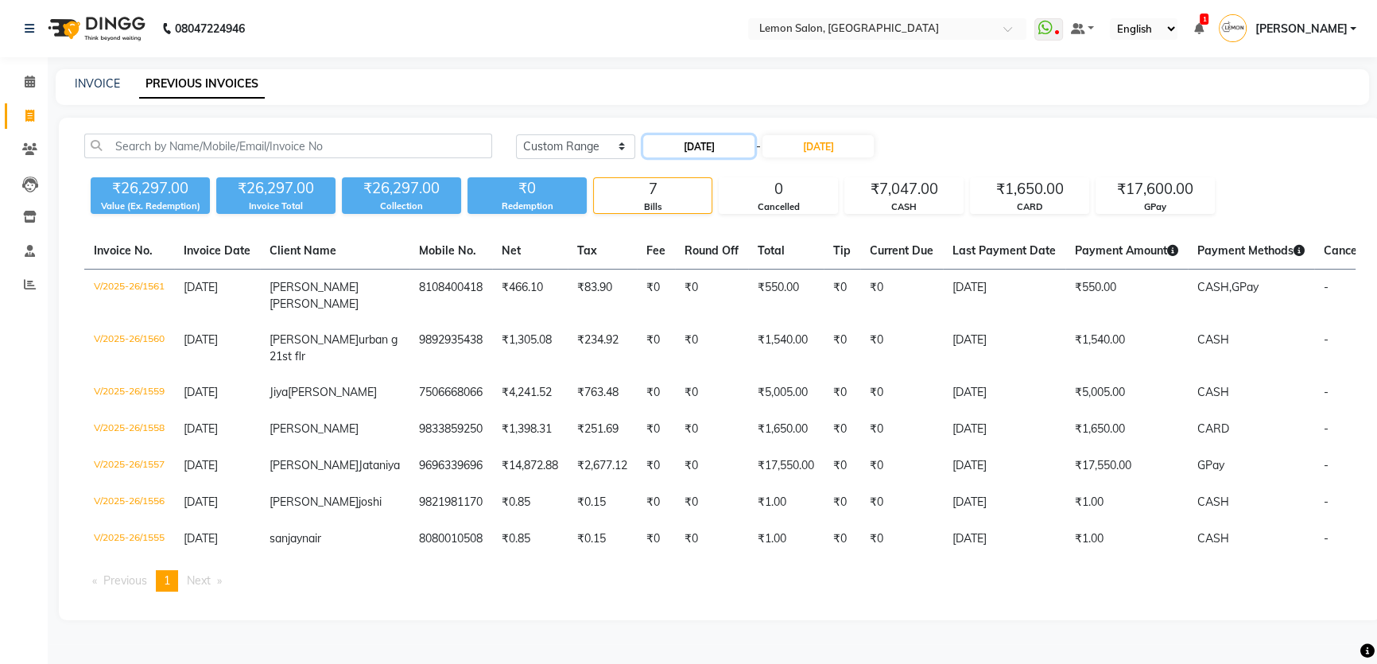
click at [698, 135] on input "12-08-2025" at bounding box center [698, 146] width 111 height 22
select select "8"
select select "2025"
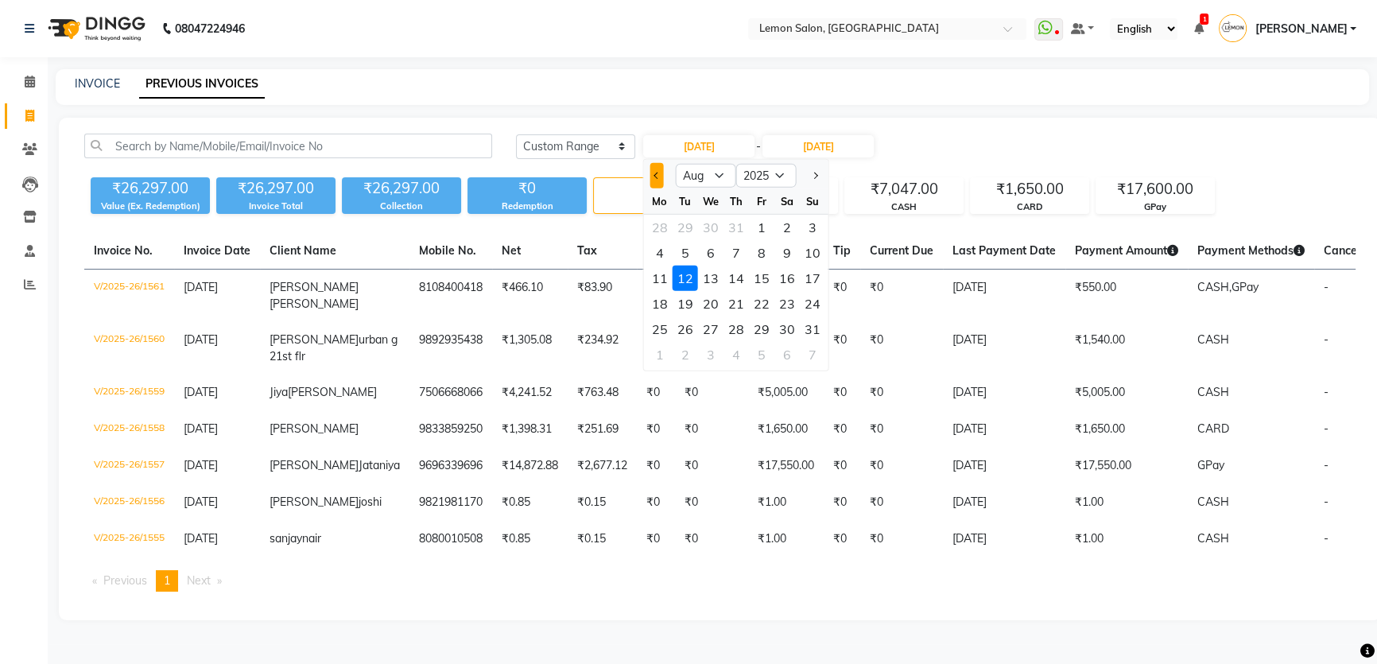
click at [657, 173] on span "Previous month" at bounding box center [657, 176] width 6 height 6
select select "5"
click at [779, 215] on div "3" at bounding box center [786, 227] width 25 height 25
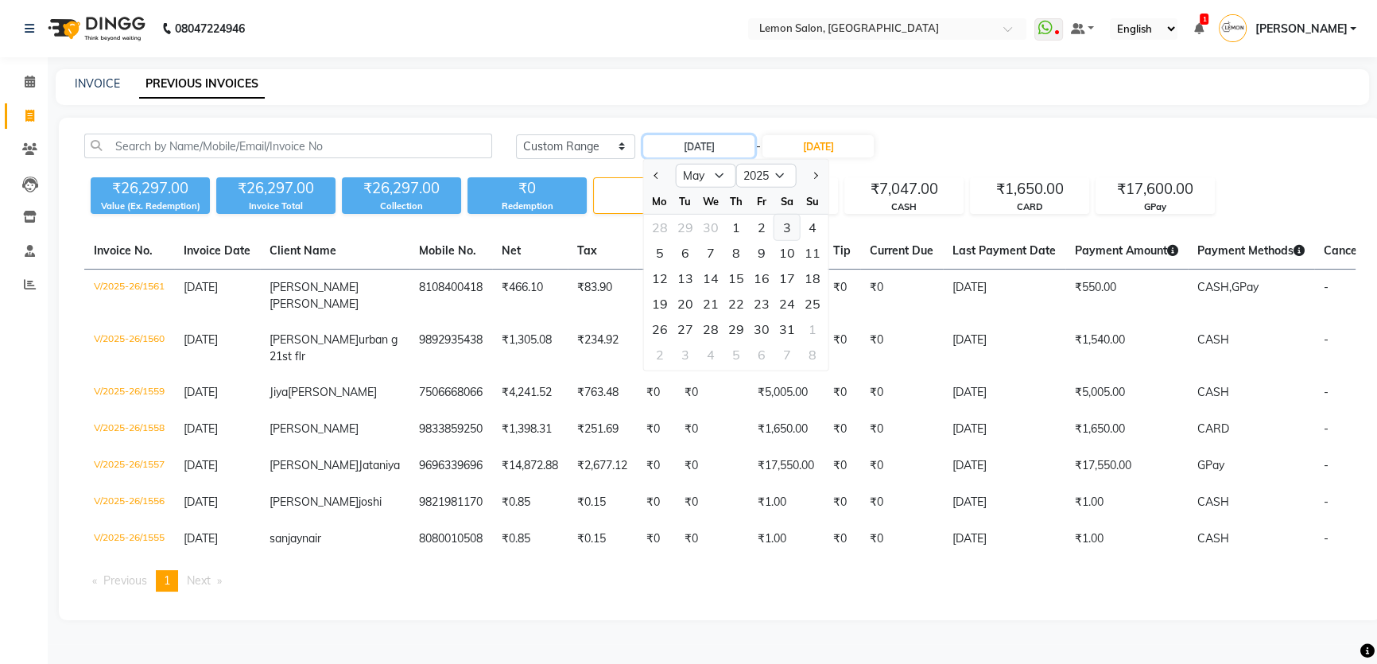
type input "[DATE]"
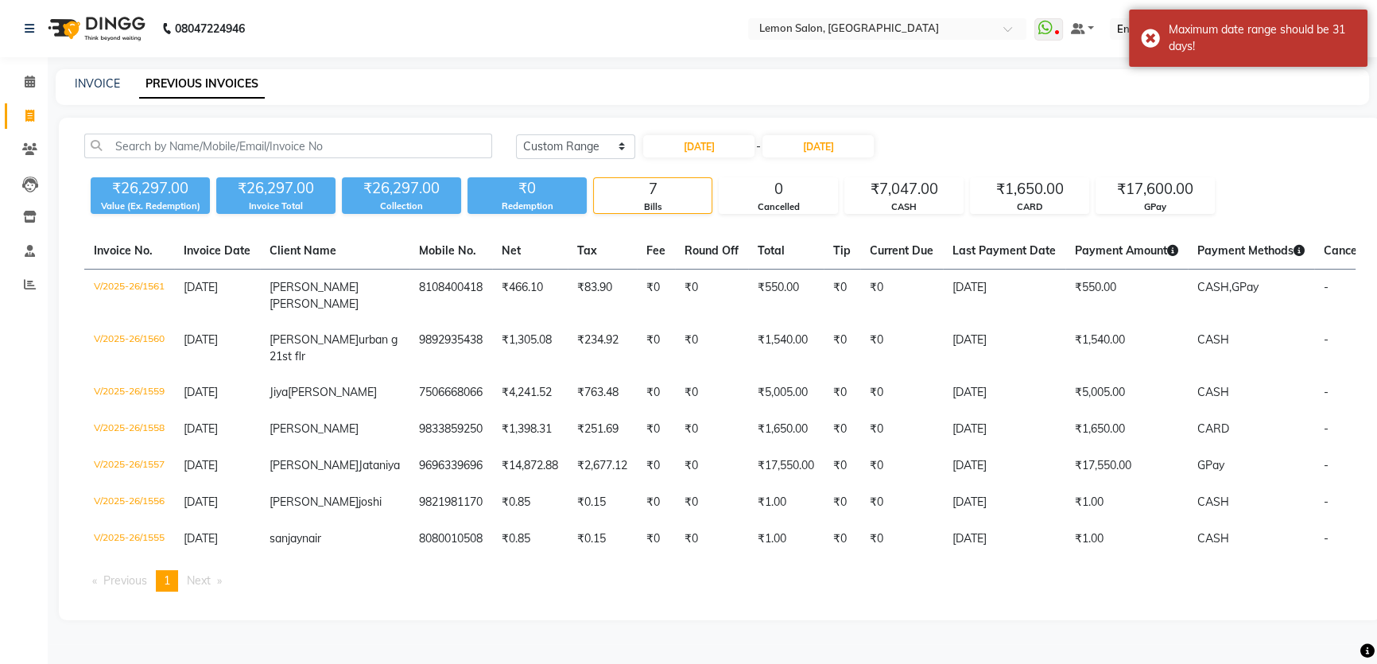
click at [812, 138] on div "Today Yesterday Custom Range 03-05-2025 - 12-08-2025" at bounding box center [936, 152] width 864 height 37
click at [823, 135] on input "12-08-2025" at bounding box center [818, 146] width 111 height 22
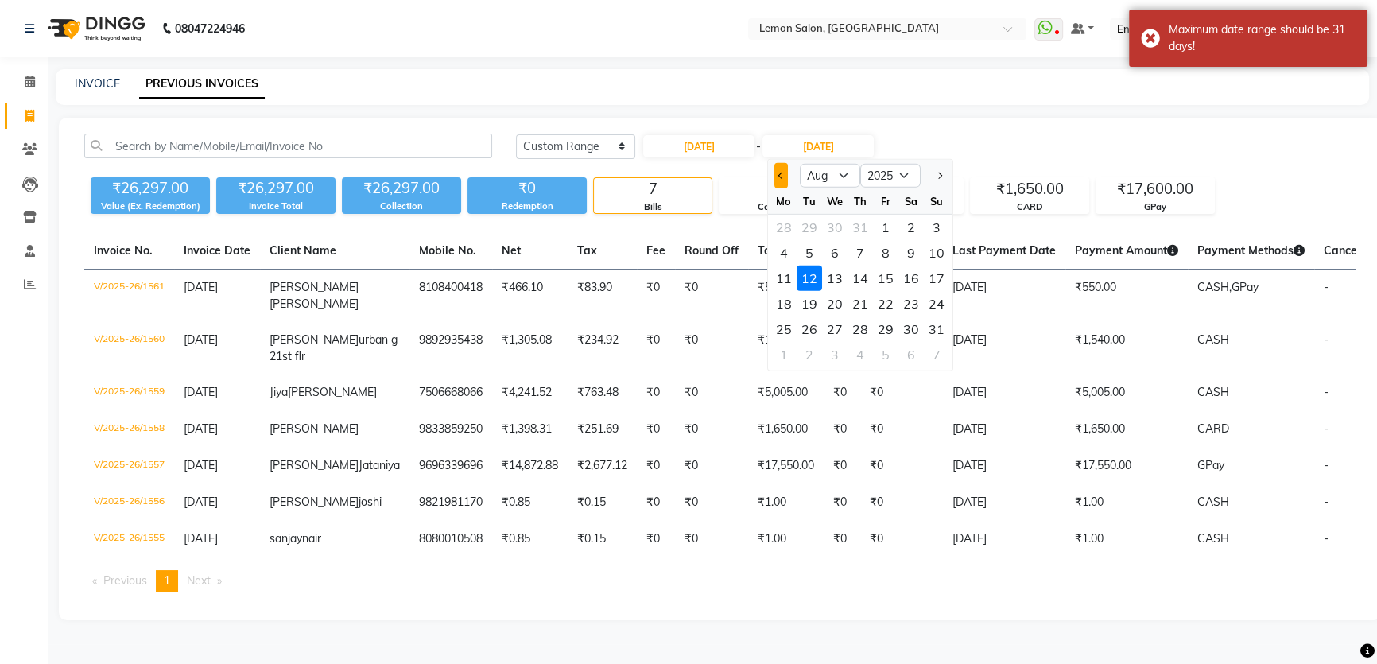
click at [784, 163] on button "Previous month" at bounding box center [781, 175] width 14 height 25
select select "5"
click at [906, 215] on div "3" at bounding box center [911, 227] width 25 height 25
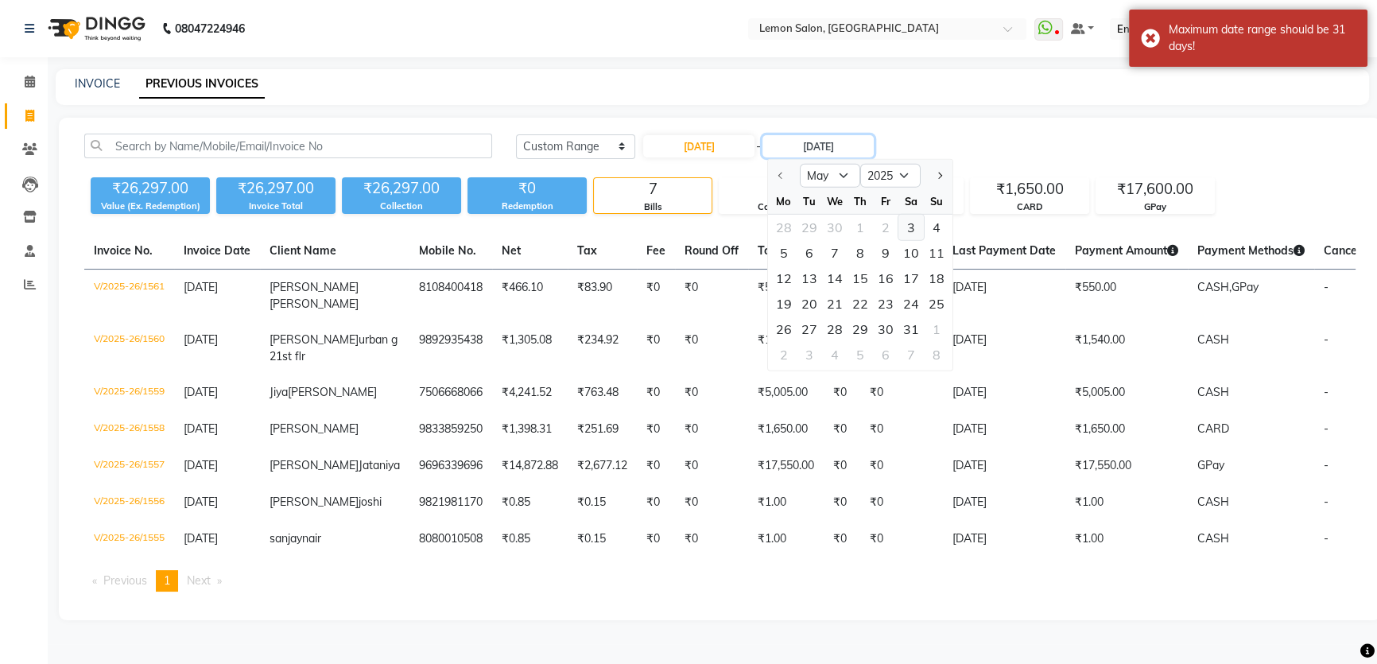
type input "[DATE]"
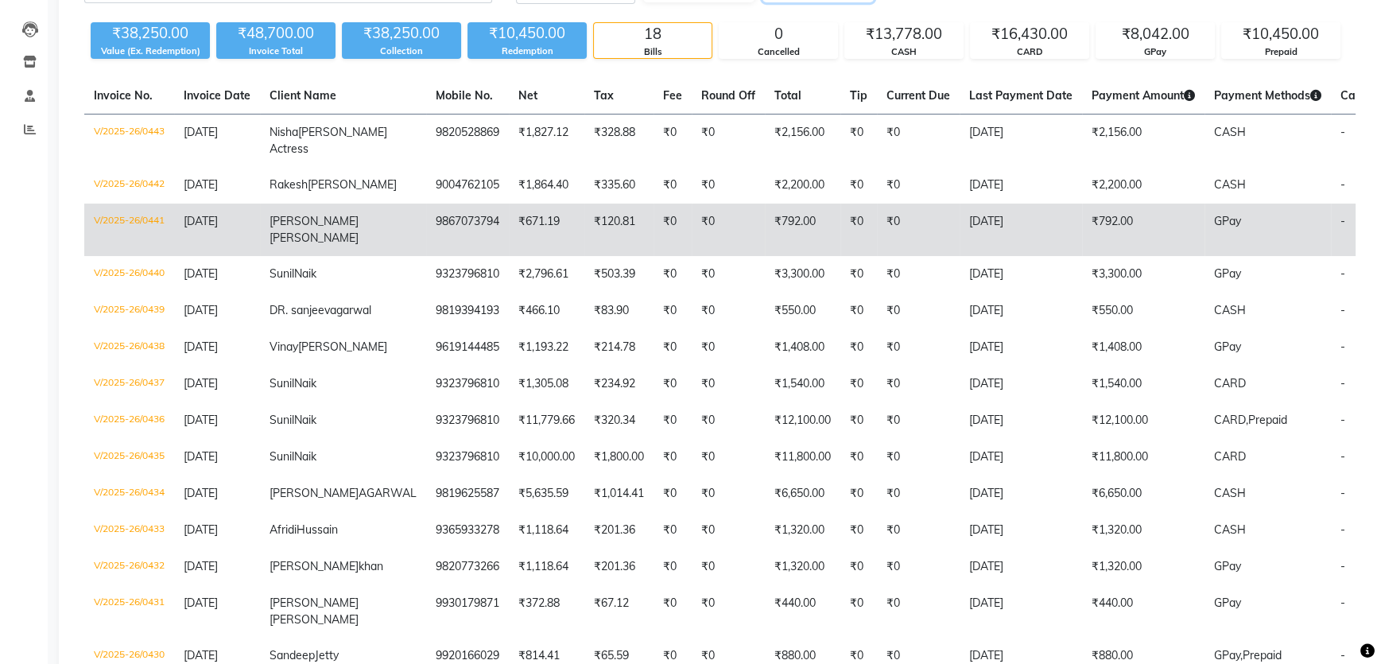
scroll to position [135, 0]
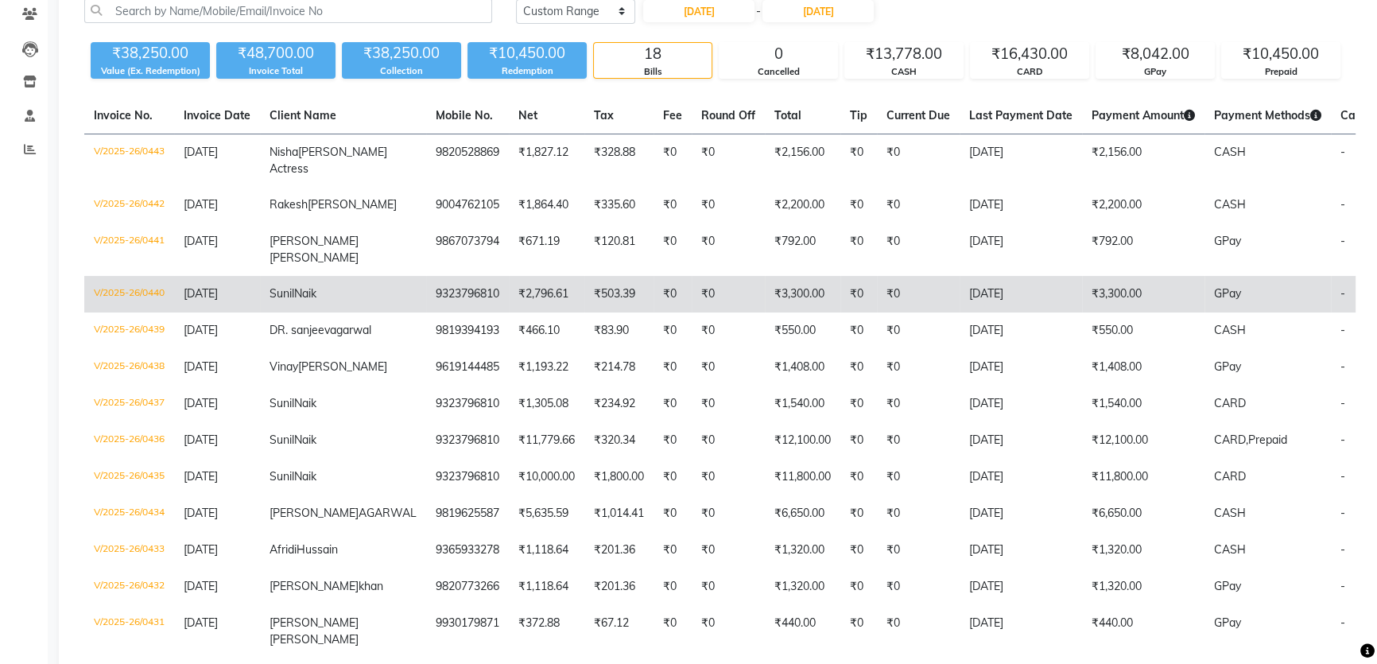
click at [426, 312] on td "9323796810" at bounding box center [467, 294] width 83 height 37
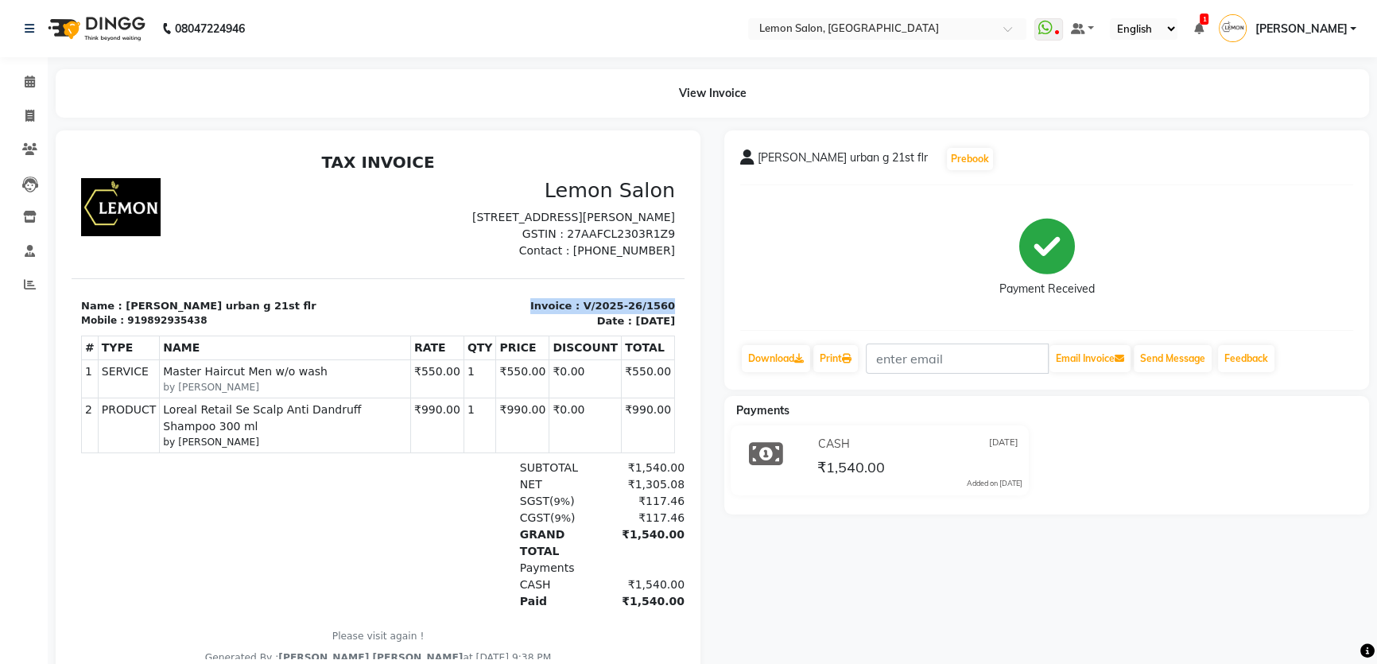
drag, startPoint x: 517, startPoint y: 320, endPoint x: 650, endPoint y: 317, distance: 133.6
click at [650, 314] on p "Invoice : V/2025-26/1560" at bounding box center [532, 306] width 288 height 16
copy p "Invoice : V/2025-26/1560"
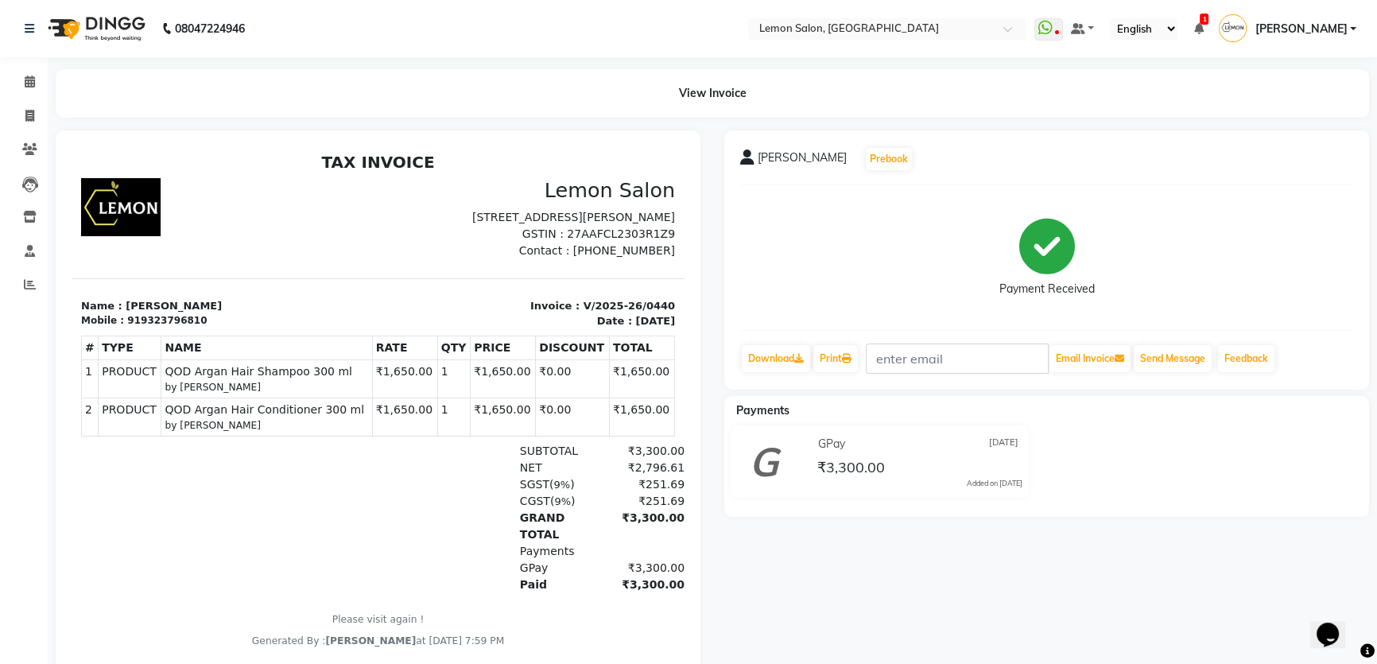
click at [308, 413] on td "PRODUCTS QOD Argan Hair Conditioner 300 ml by [PERSON_NAME]" at bounding box center [266, 417] width 211 height 38
drag, startPoint x: 263, startPoint y: 441, endPoint x: 158, endPoint y: 429, distance: 105.5
click at [158, 429] on tr "2 PRODUCT PRODUCTS QOD Argan Hair Conditioner 300 ml by [PERSON_NAME] ₹1,650.00…" at bounding box center [378, 417] width 593 height 38
copy tr "PRODUCTS QOD Argan Hair Conditioner 300 ml by [PERSON_NAME]"
click at [318, 284] on div "TAX INVOICE Lemon Salon [STREET_ADDRESS][PERSON_NAME] GSTIN : 27AAFCL2303R1Z9 N…" at bounding box center [378, 400] width 613 height 495
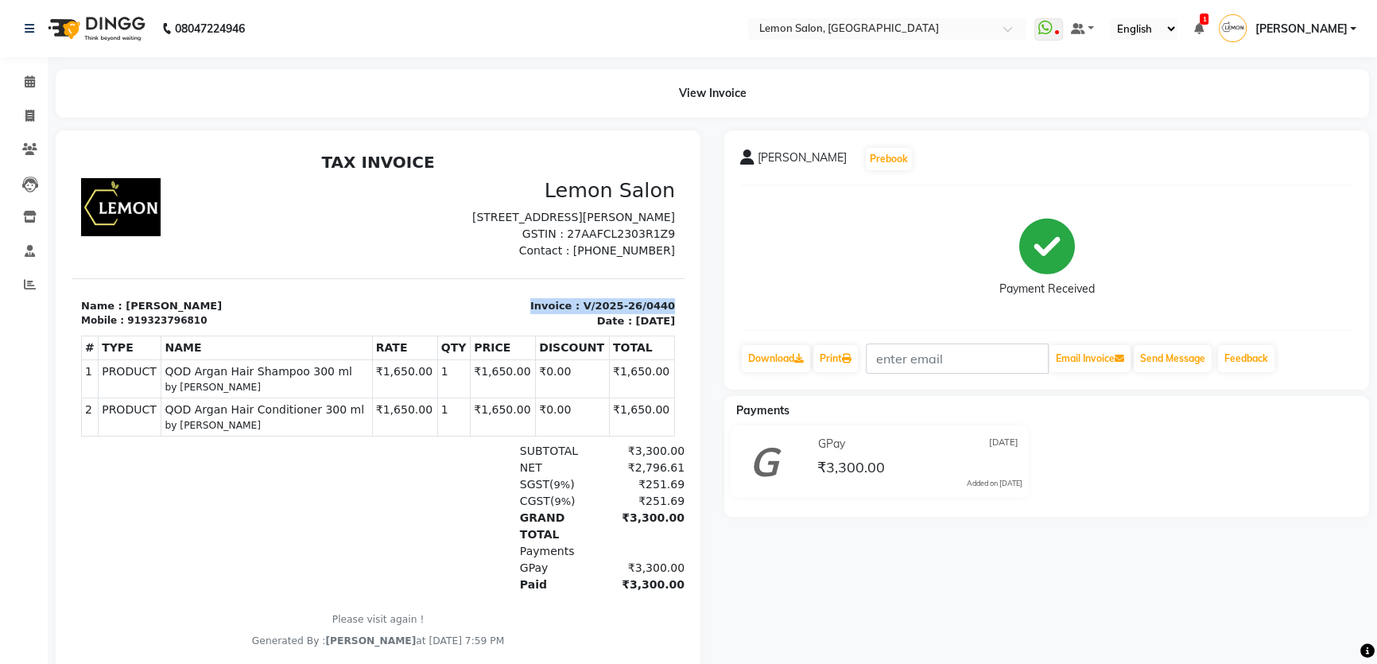
drag, startPoint x: 517, startPoint y: 320, endPoint x: 652, endPoint y: 321, distance: 135.2
click at [652, 314] on p "Invoice : V/2025-26/0440" at bounding box center [532, 306] width 288 height 16
copy p "Invoice : V/2025-26/0440"
